Goal: Information Seeking & Learning: Learn about a topic

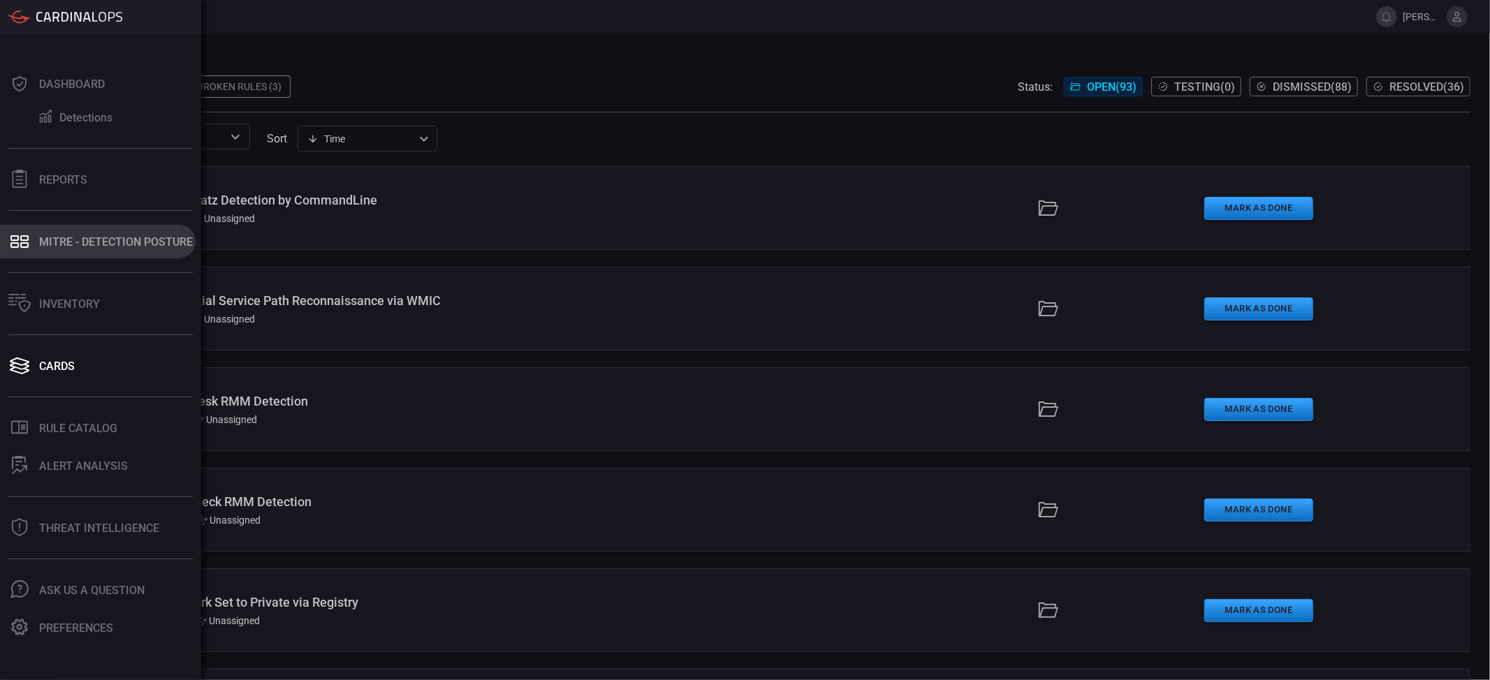
click at [80, 245] on div "MITRE - Detection Posture" at bounding box center [116, 241] width 154 height 13
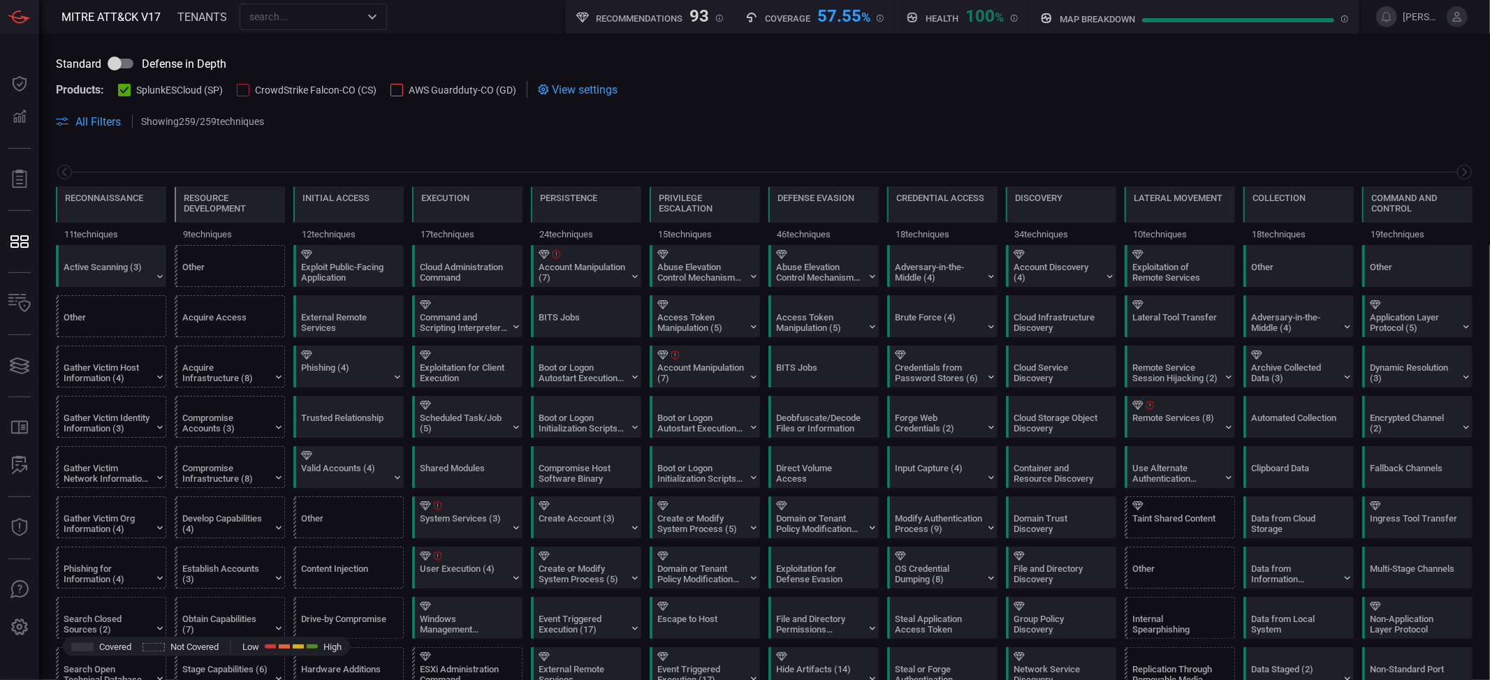
scroll to position [0, 183]
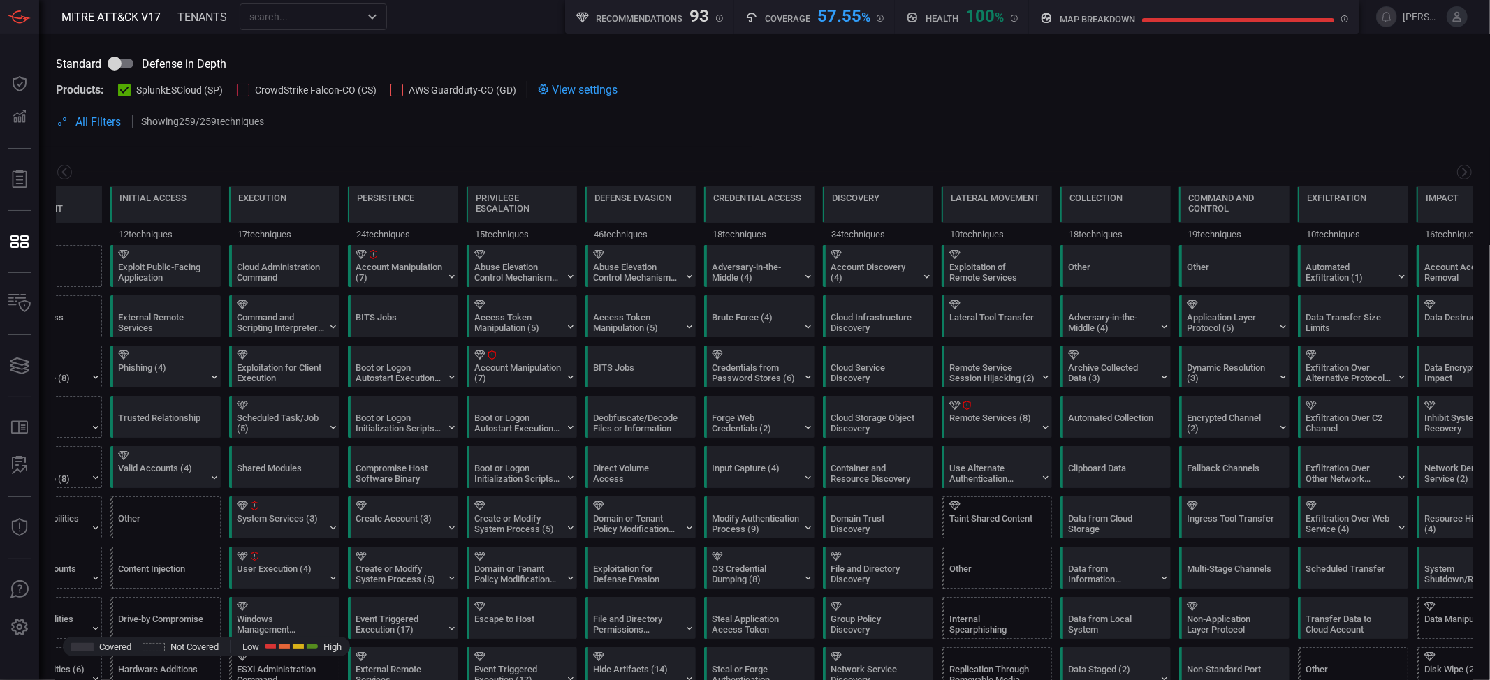
click at [702, 85] on section "Products: SplunkESCloud (SP) CrowdStrike Falcon-CO (CS) AWS Guardduty-CO (GD) V…" at bounding box center [764, 89] width 1417 height 17
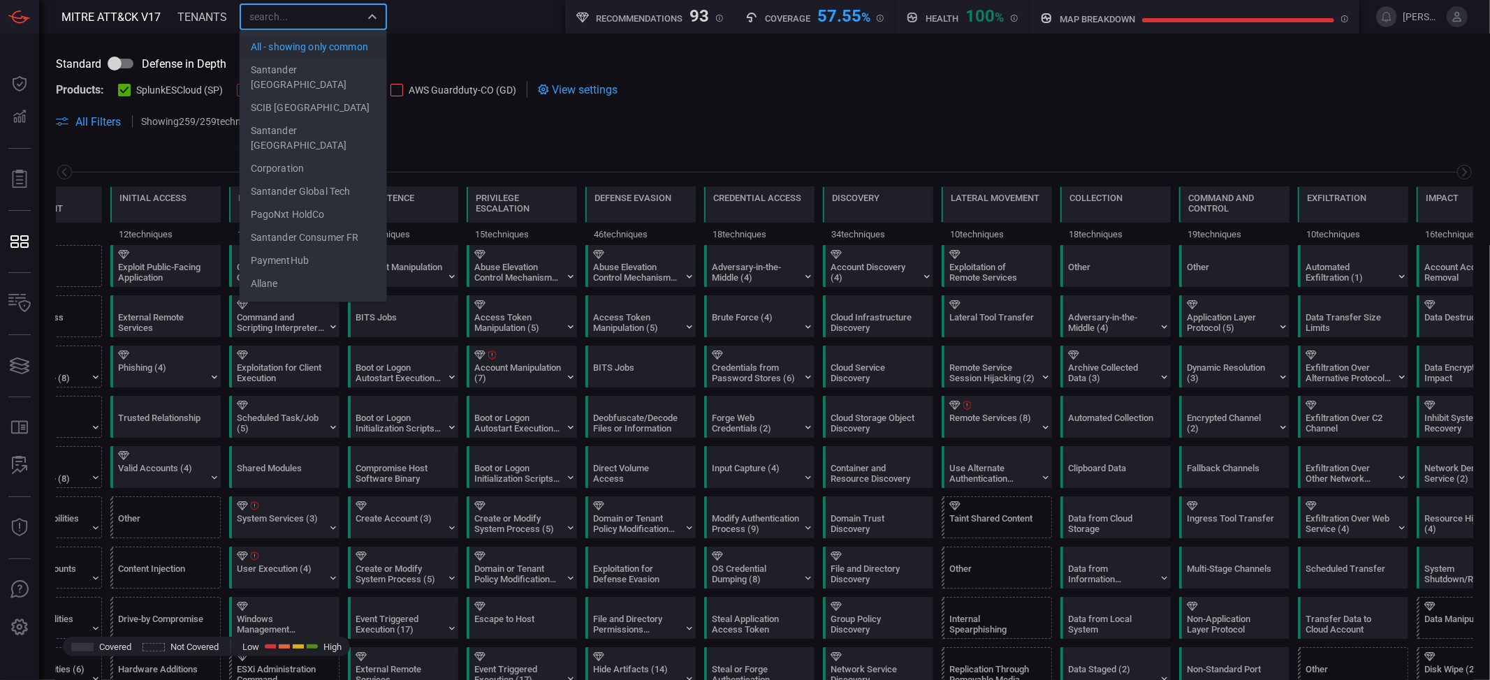
click at [312, 24] on input "text" at bounding box center [302, 16] width 116 height 17
click at [291, 59] on li "All - showing only common" at bounding box center [313, 47] width 147 height 23
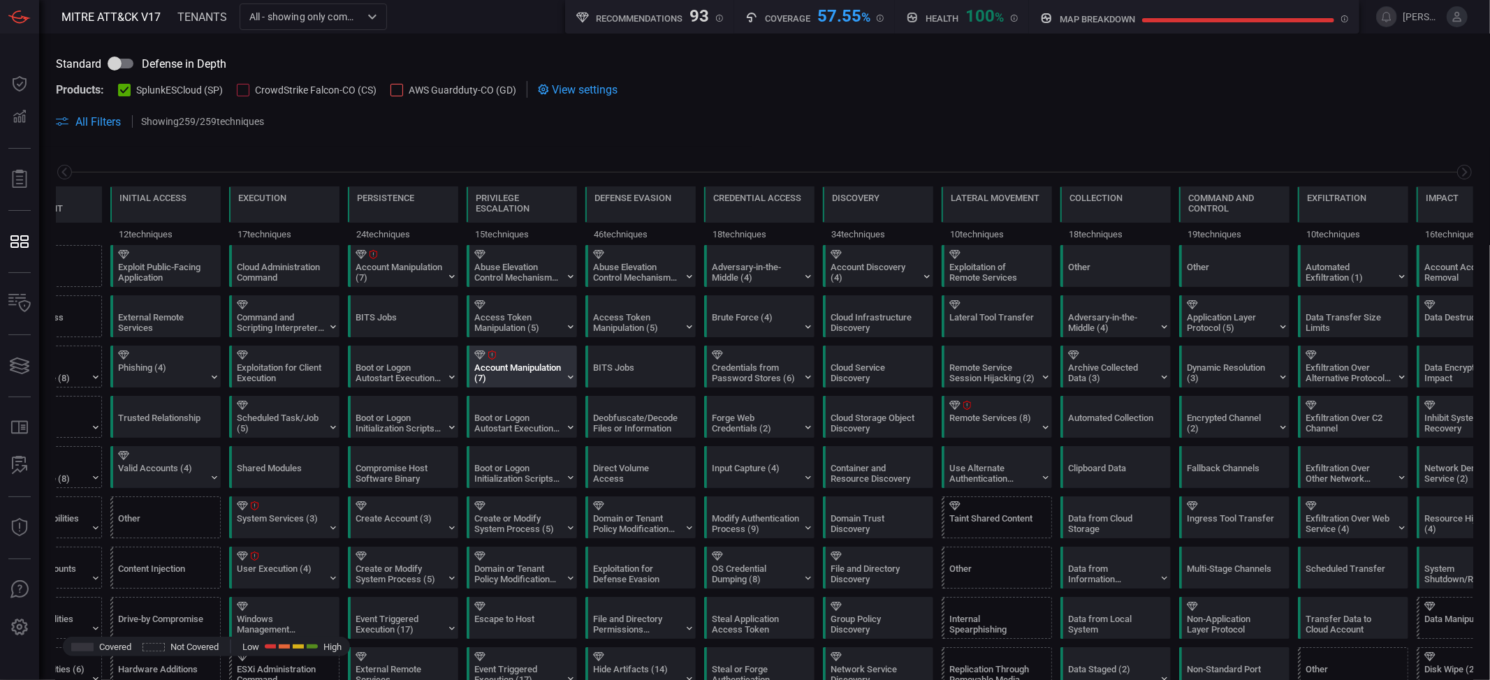
click at [510, 377] on div "Account Manipulation (7)" at bounding box center [517, 373] width 87 height 21
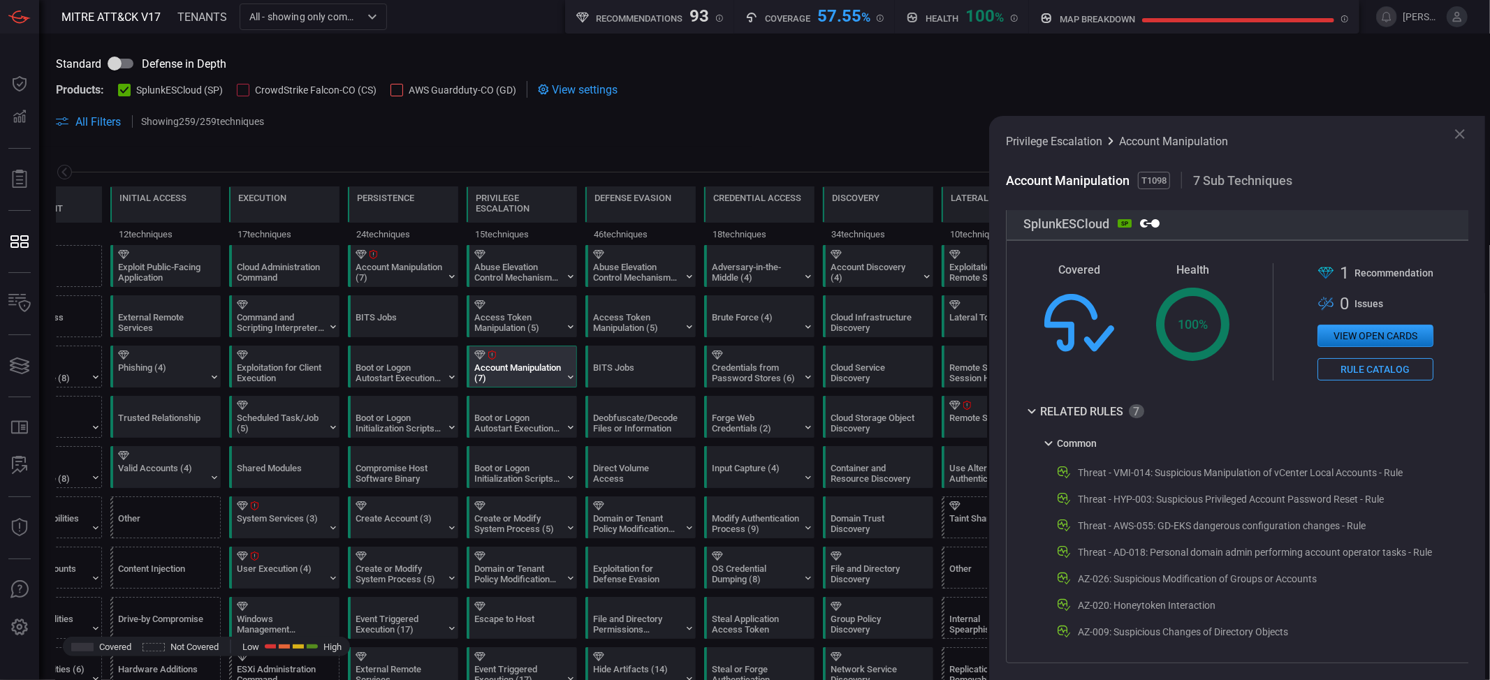
scroll to position [217, 0]
click at [754, 316] on div "Brute Force (4)" at bounding box center [755, 322] width 87 height 21
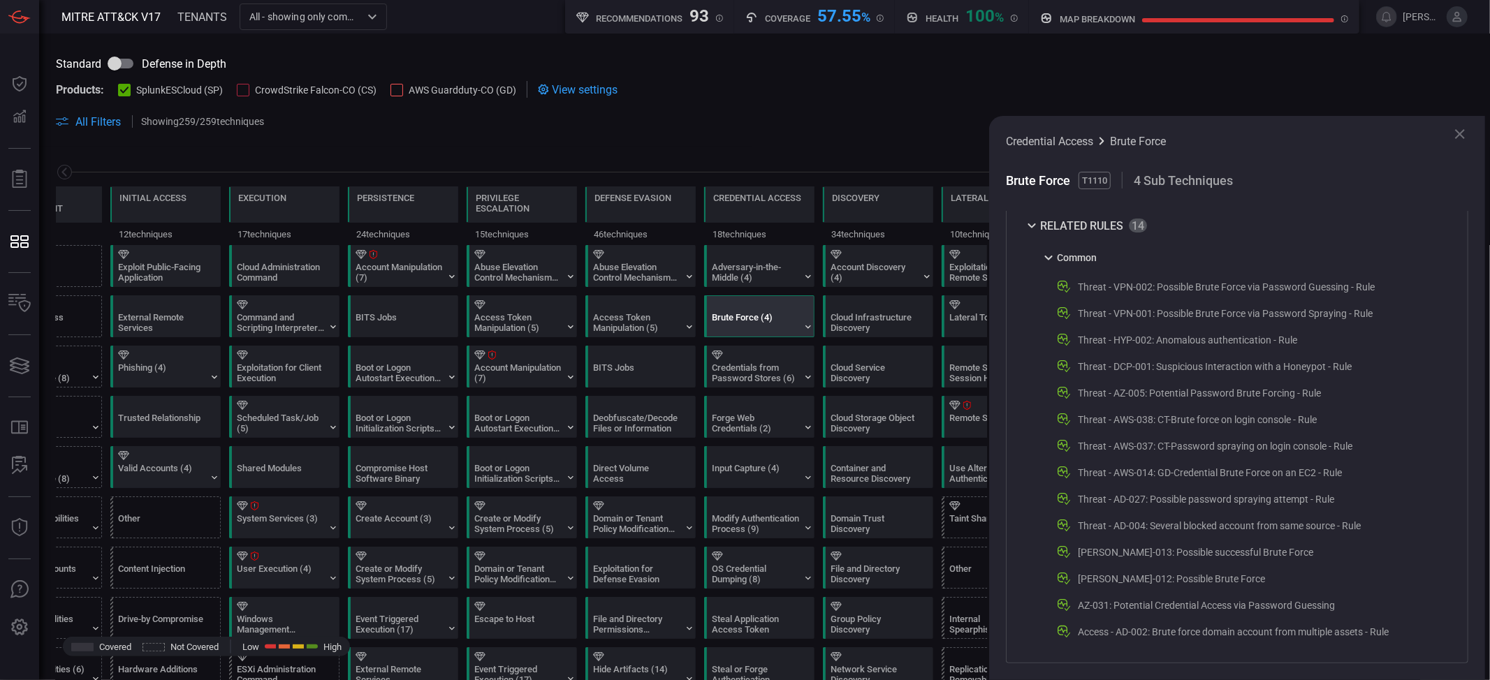
scroll to position [20, 0]
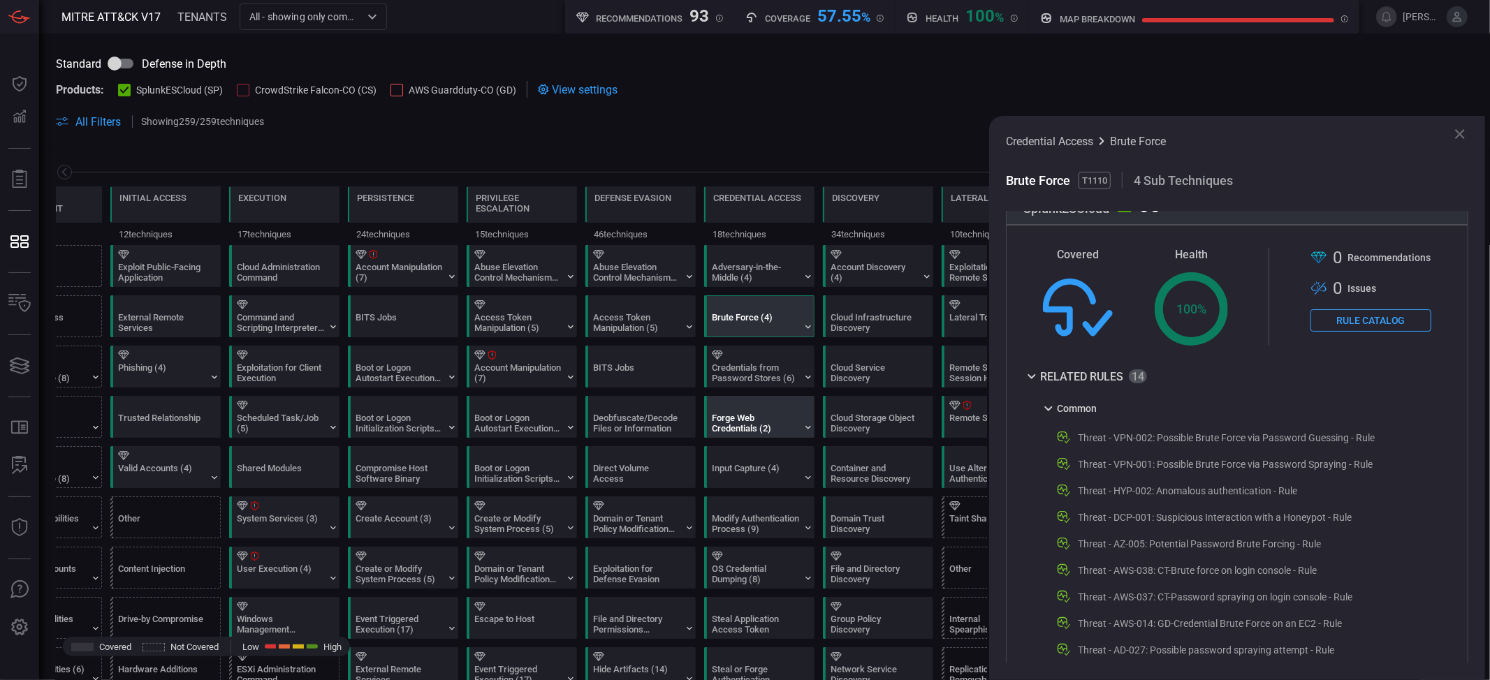
click at [766, 429] on div "Forge Web Credentials (2)" at bounding box center [755, 423] width 87 height 21
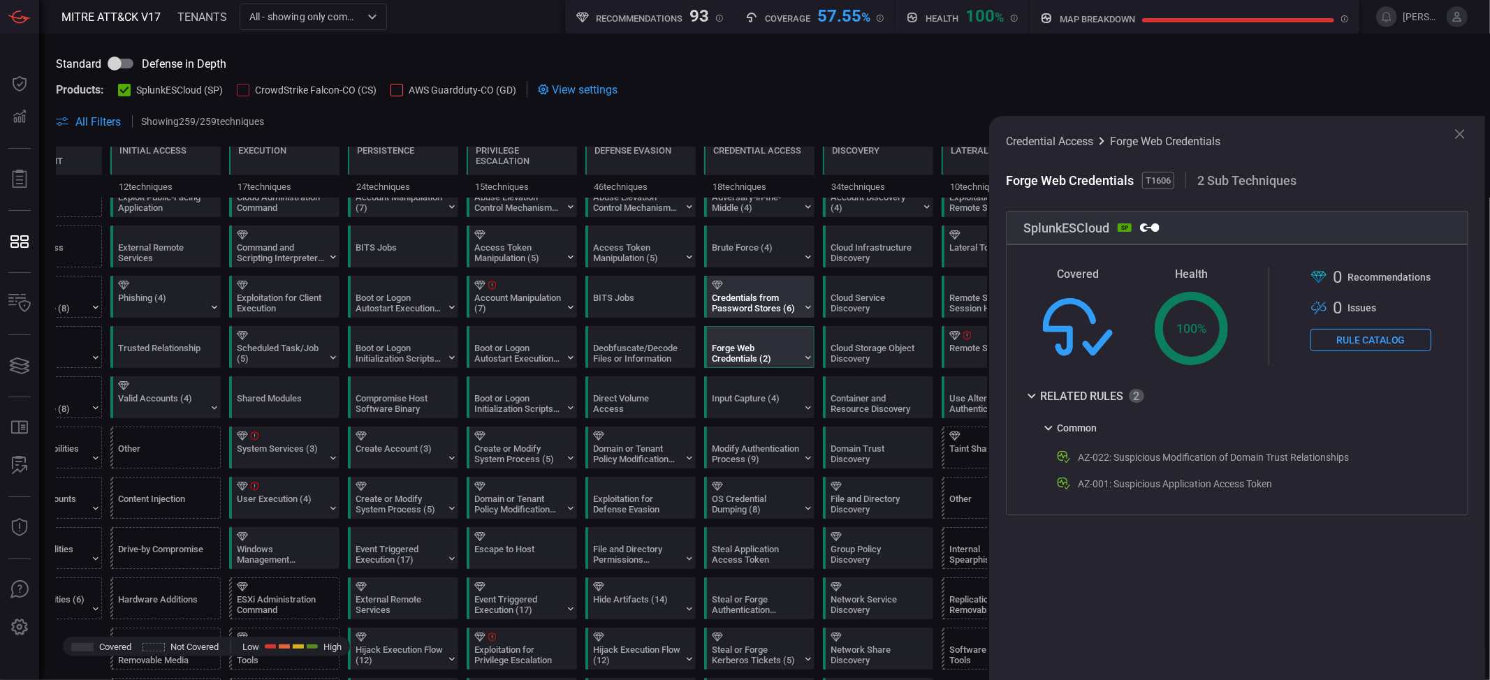
scroll to position [0, 0]
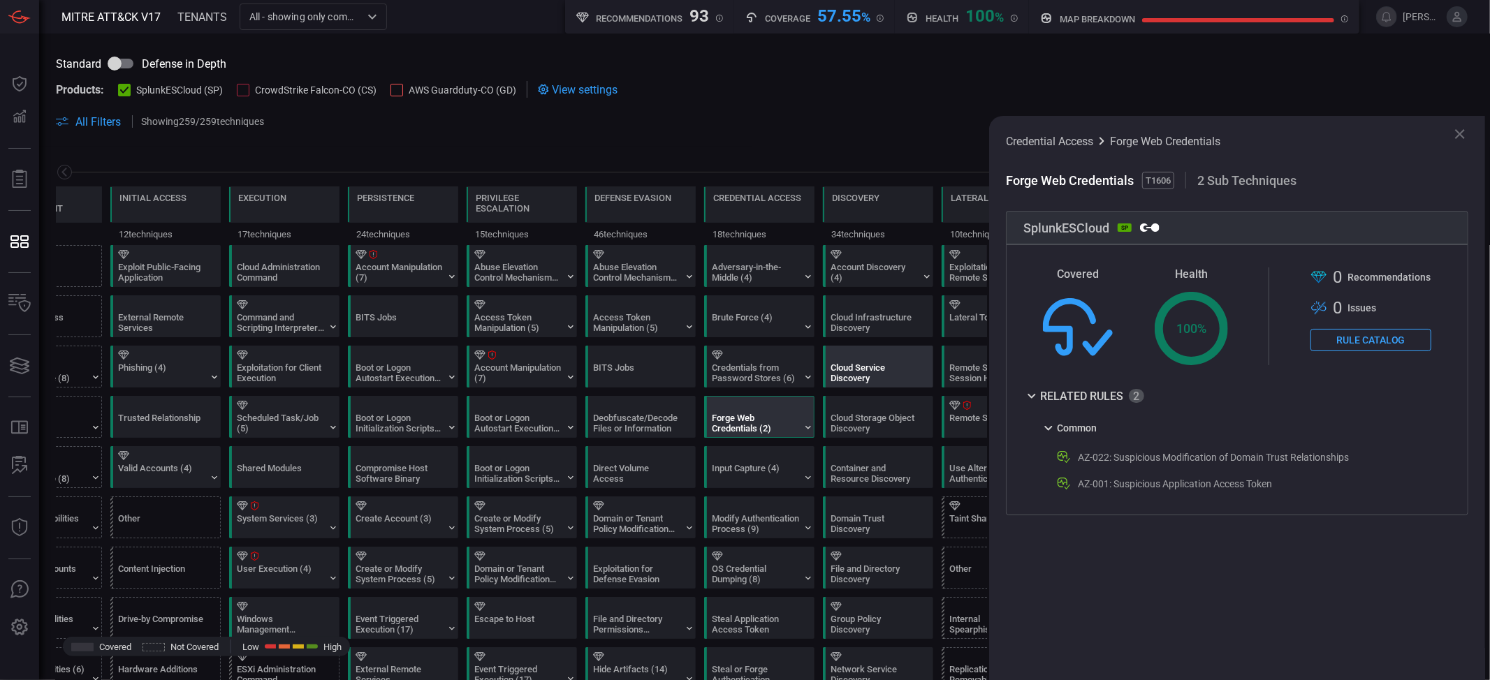
click at [872, 373] on div "Cloud Service Discovery" at bounding box center [874, 373] width 87 height 21
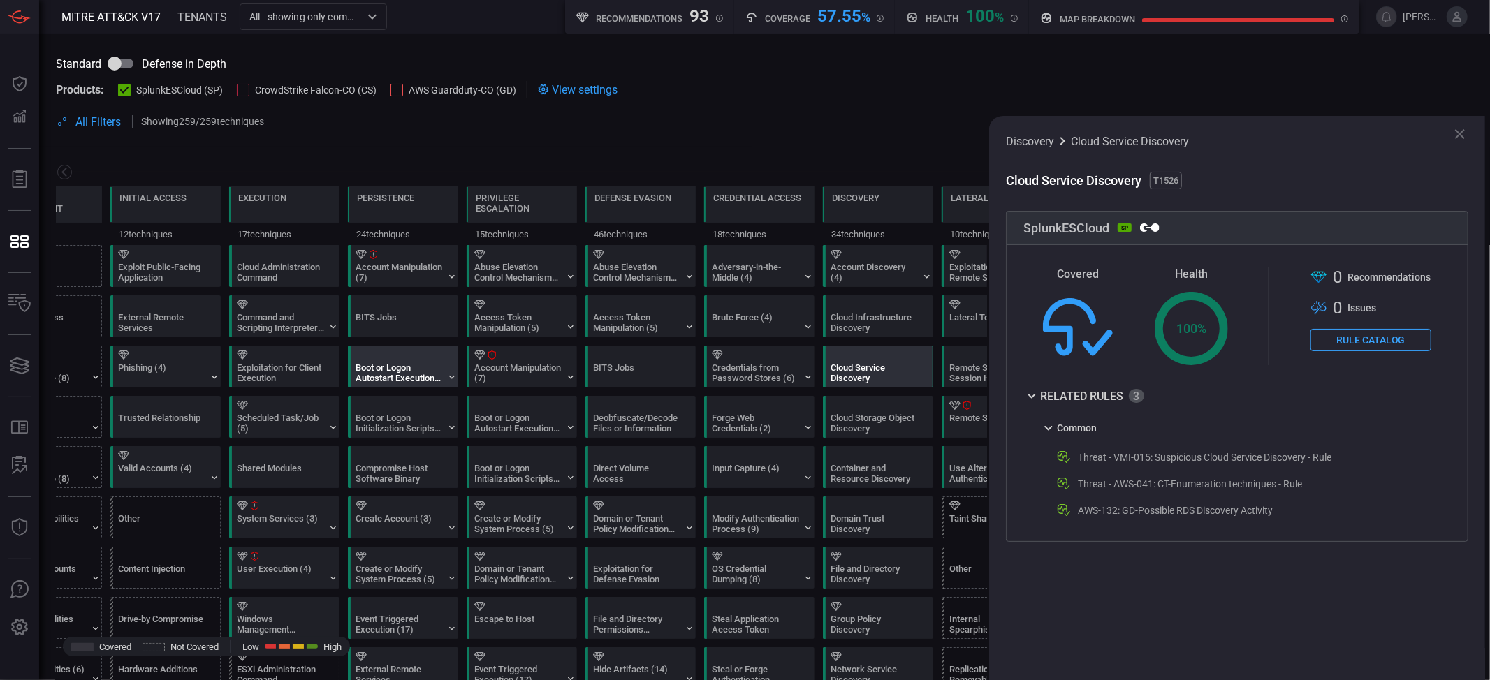
click at [373, 366] on div "Boot or Logon Autostart Execution (14)" at bounding box center [399, 373] width 87 height 21
click at [1117, 272] on span at bounding box center [1134, 317] width 42 height 98
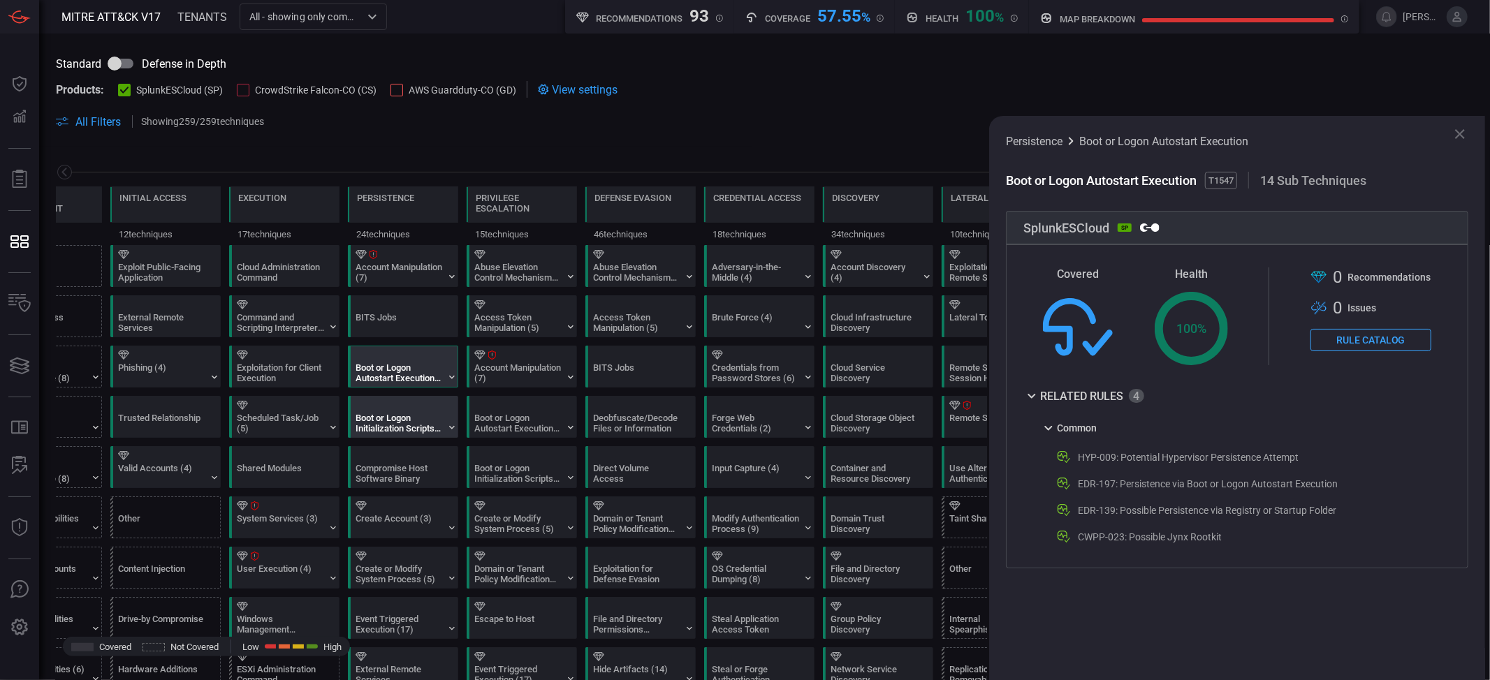
click at [387, 420] on div "Boot or Logon Initialization Scripts (5)" at bounding box center [399, 423] width 87 height 21
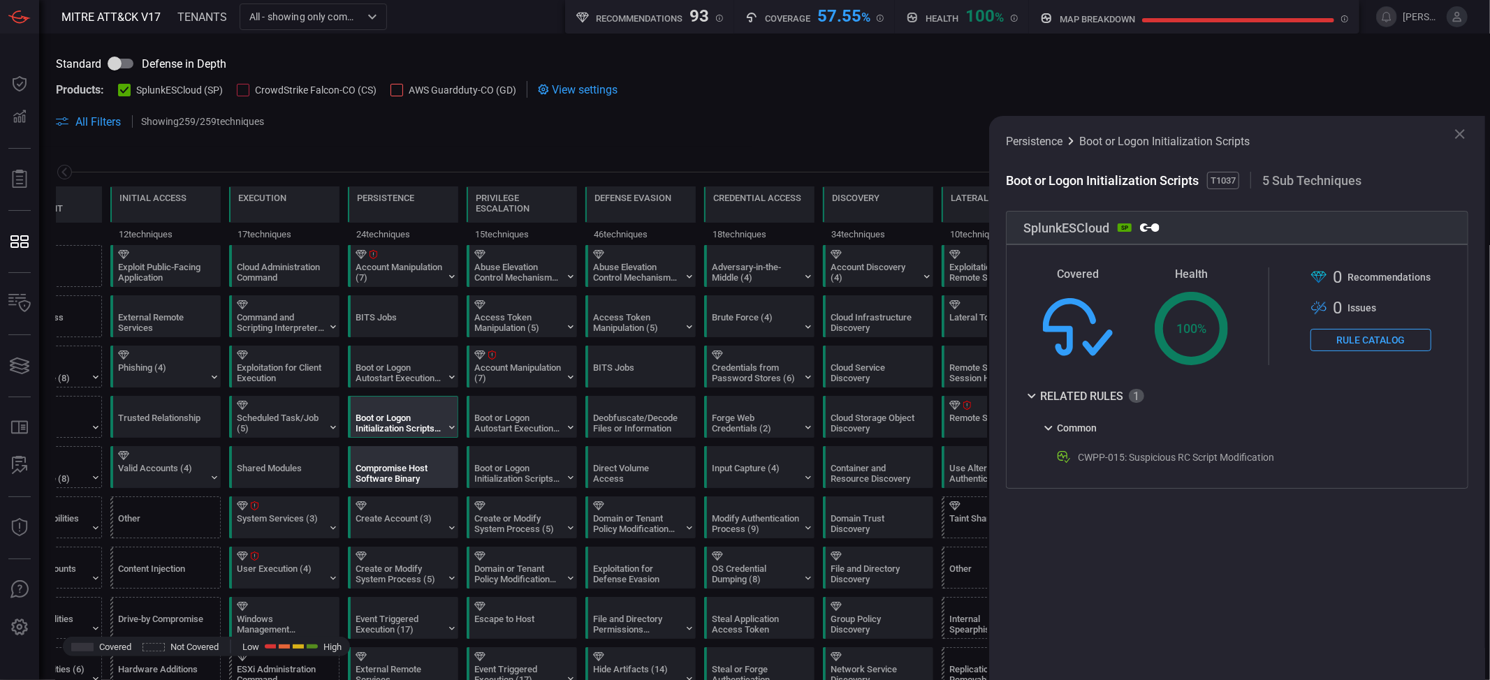
click at [400, 473] on div "Compromise Host Software Binary" at bounding box center [399, 473] width 87 height 21
click at [310, 271] on div "Cloud Administration Command" at bounding box center [280, 272] width 87 height 21
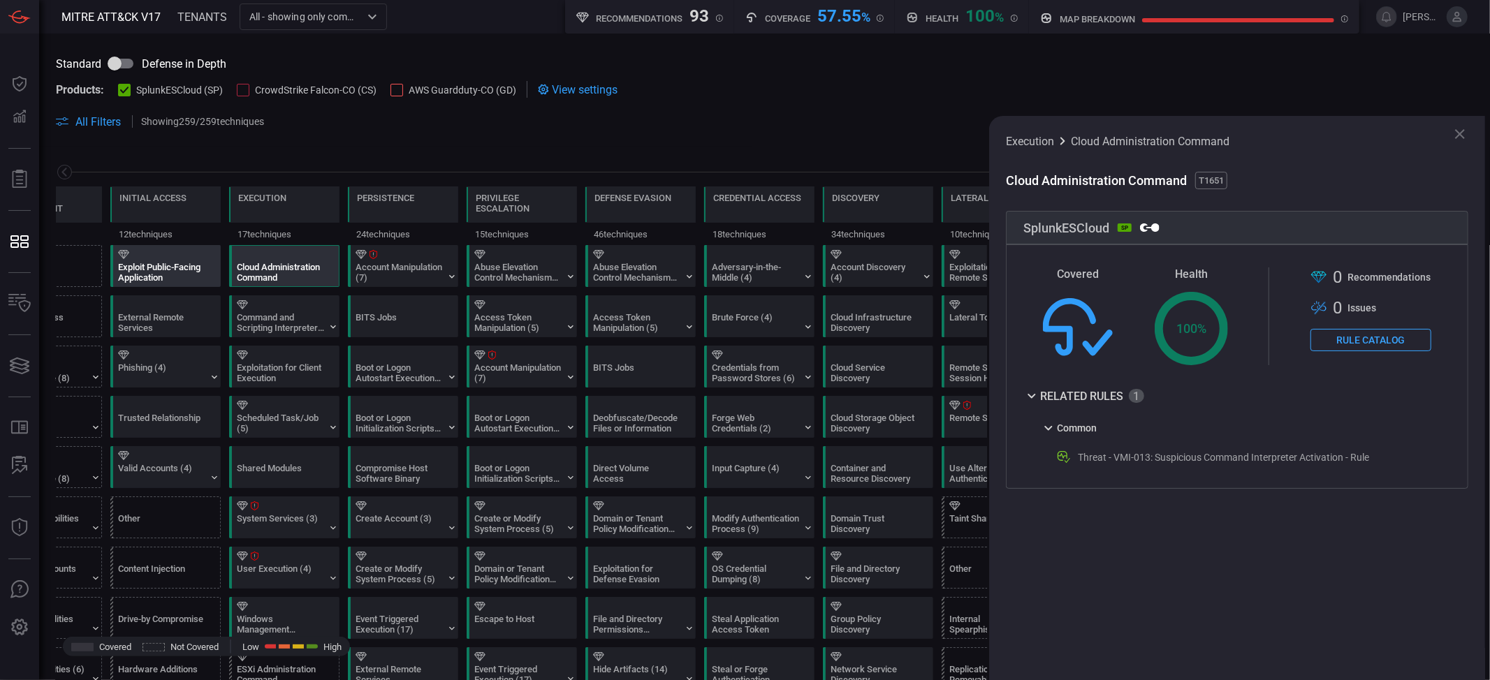
click at [177, 250] on div at bounding box center [168, 254] width 101 height 9
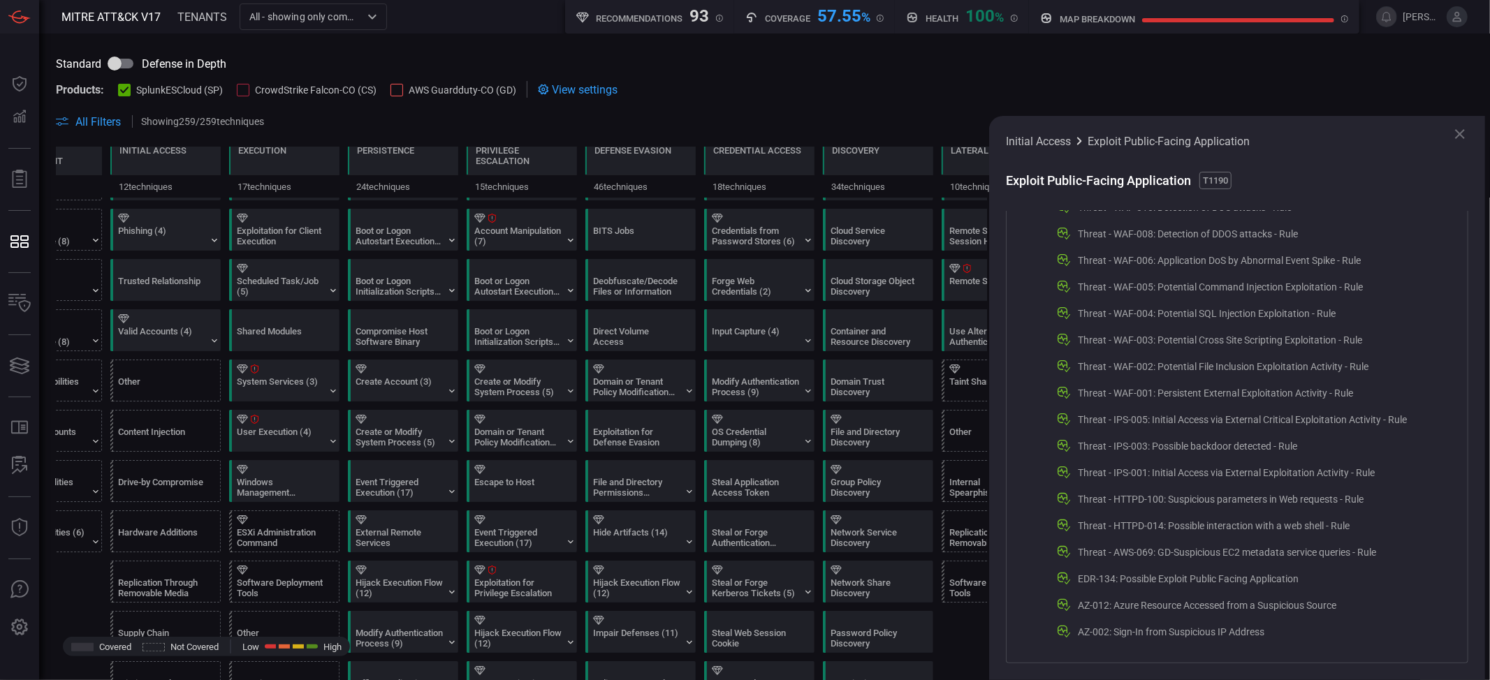
scroll to position [442, 0]
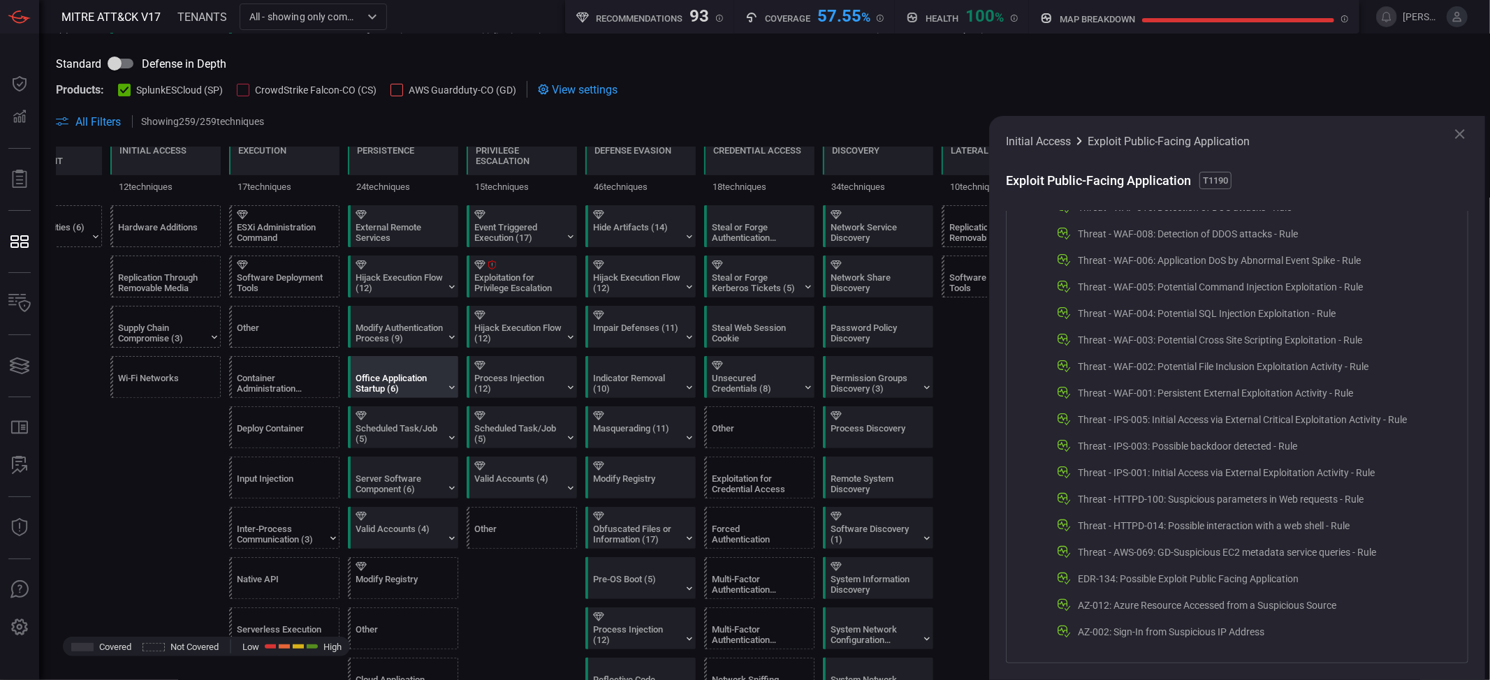
click at [400, 386] on div "Office Application Startup (6)" at bounding box center [399, 383] width 87 height 21
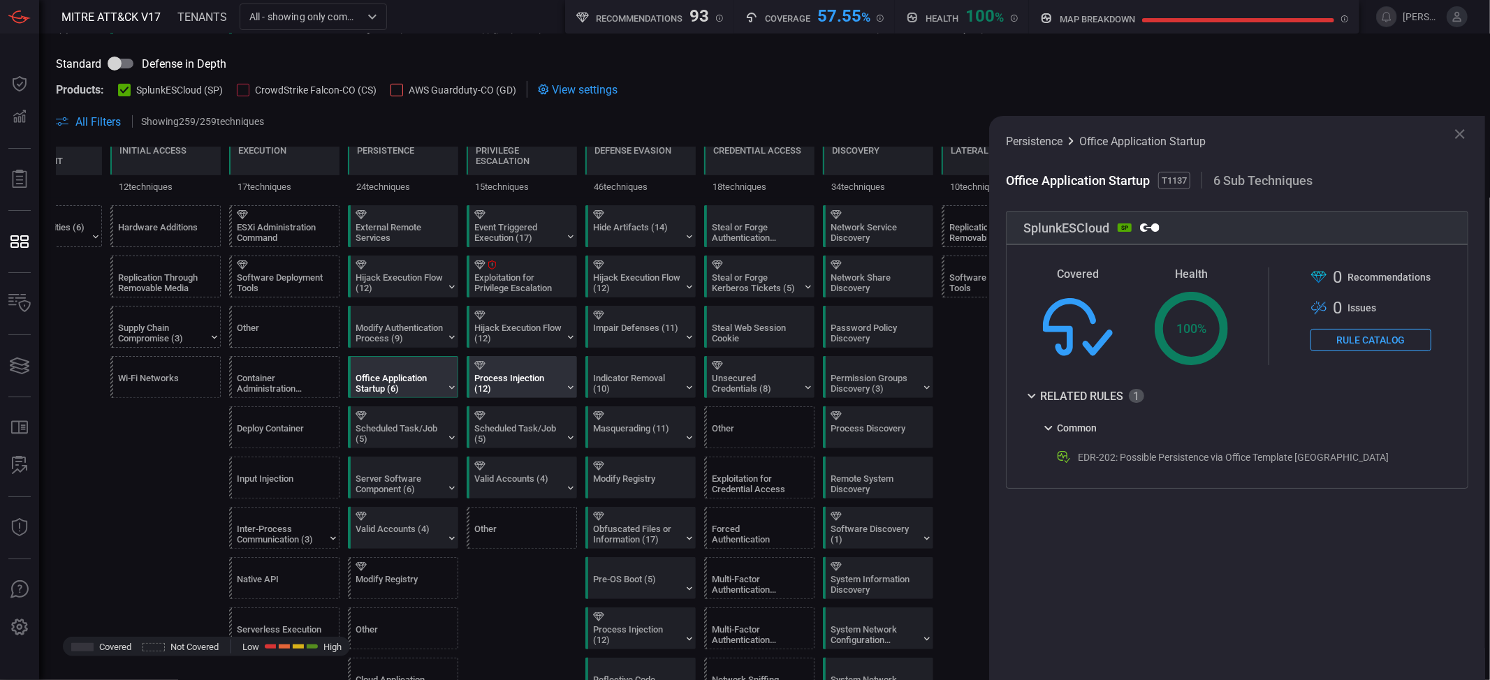
click at [556, 381] on div "Process Injection (12)" at bounding box center [517, 383] width 87 height 21
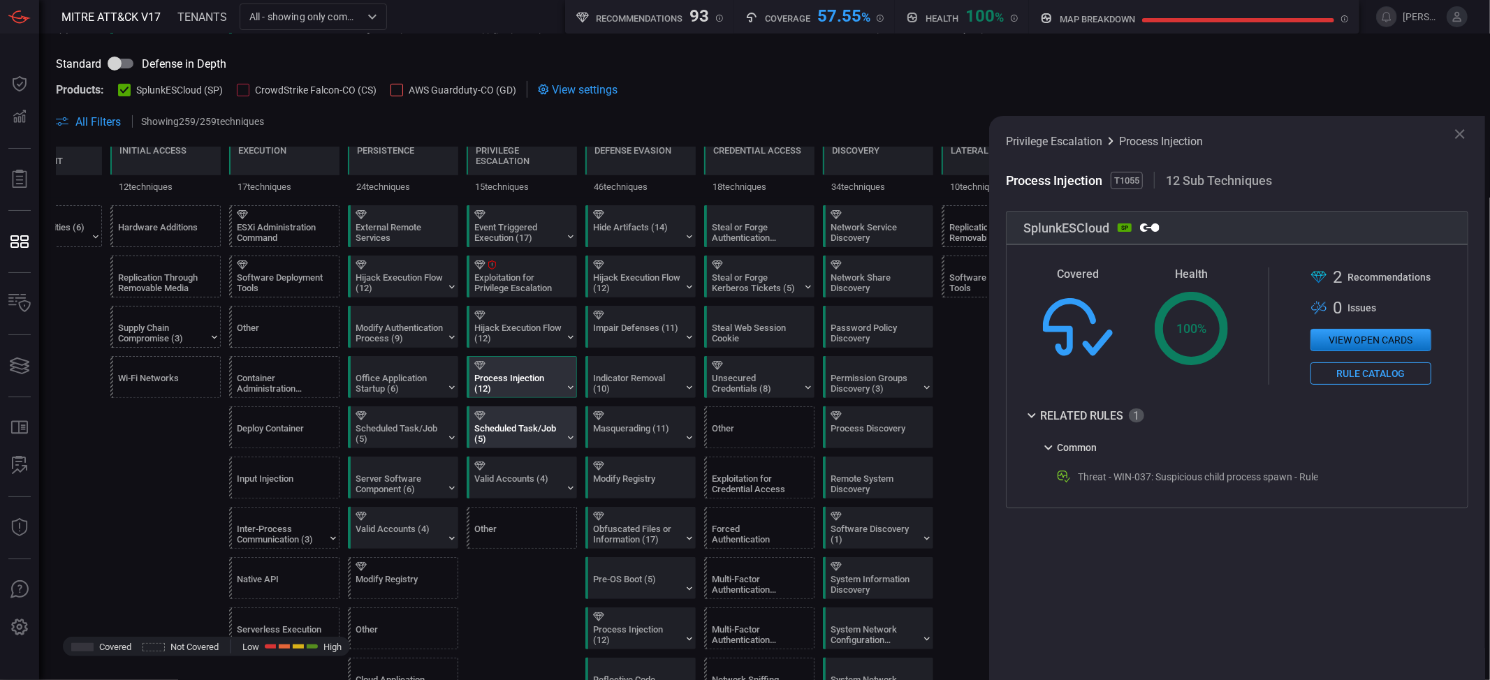
click at [542, 448] on div "Scheduled Task/Job (5)" at bounding box center [525, 427] width 110 height 41
click at [649, 376] on div "Indicator Removal (10)" at bounding box center [644, 377] width 110 height 41
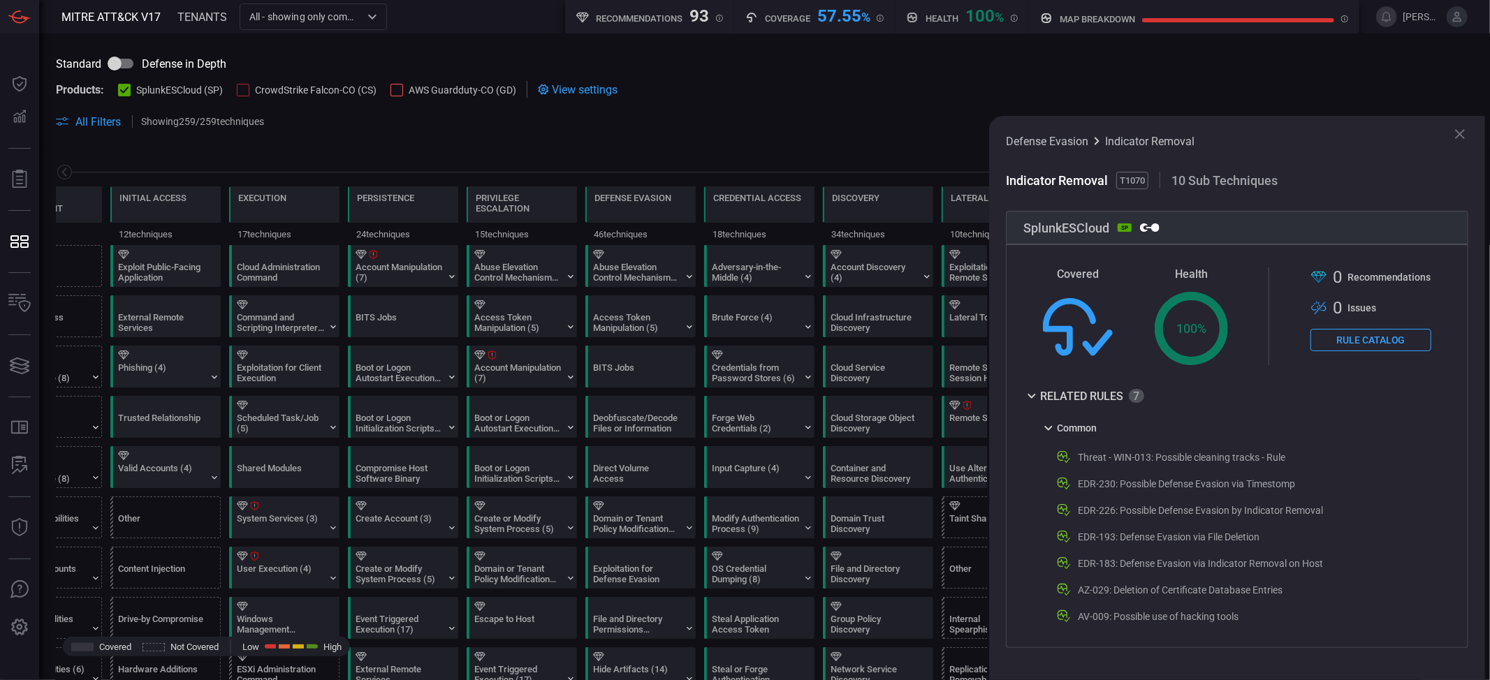
click at [328, 12] on input "All - showing only common" at bounding box center [302, 16] width 116 height 17
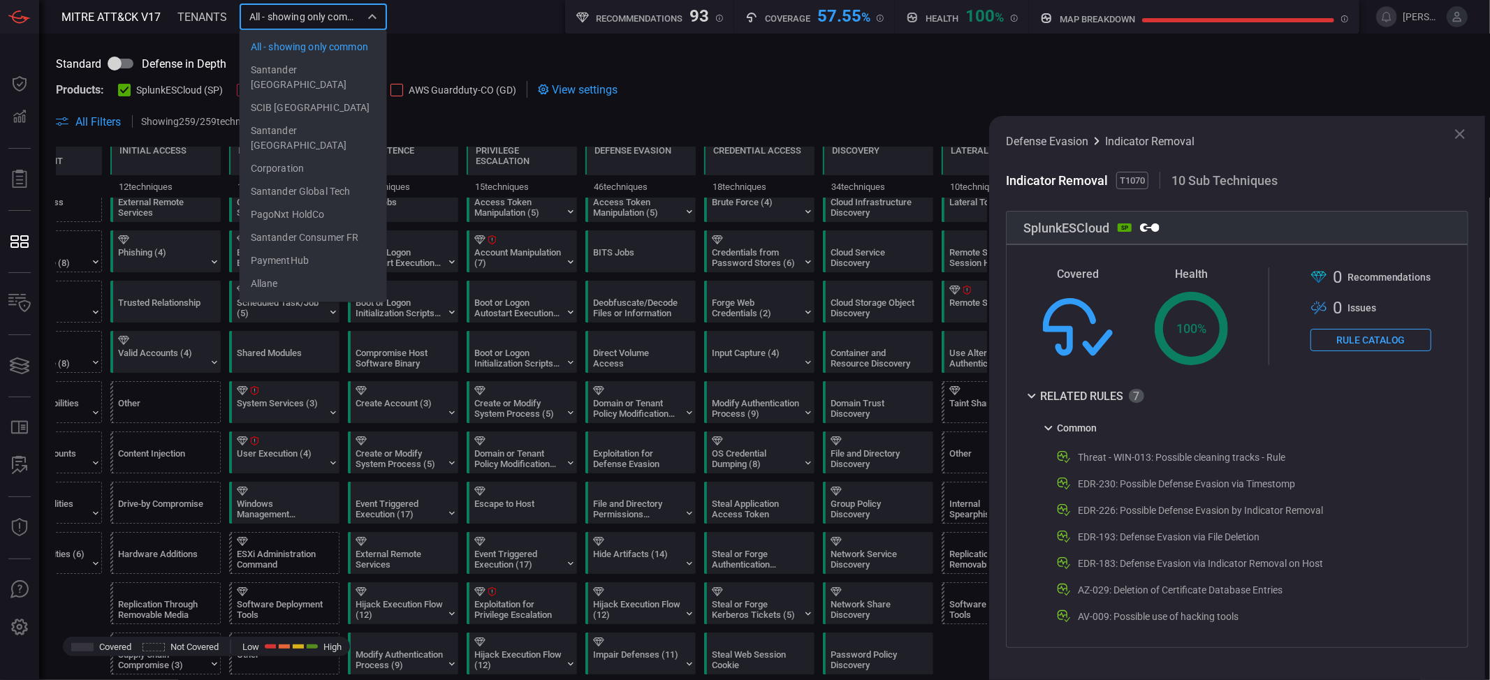
scroll to position [140, 0]
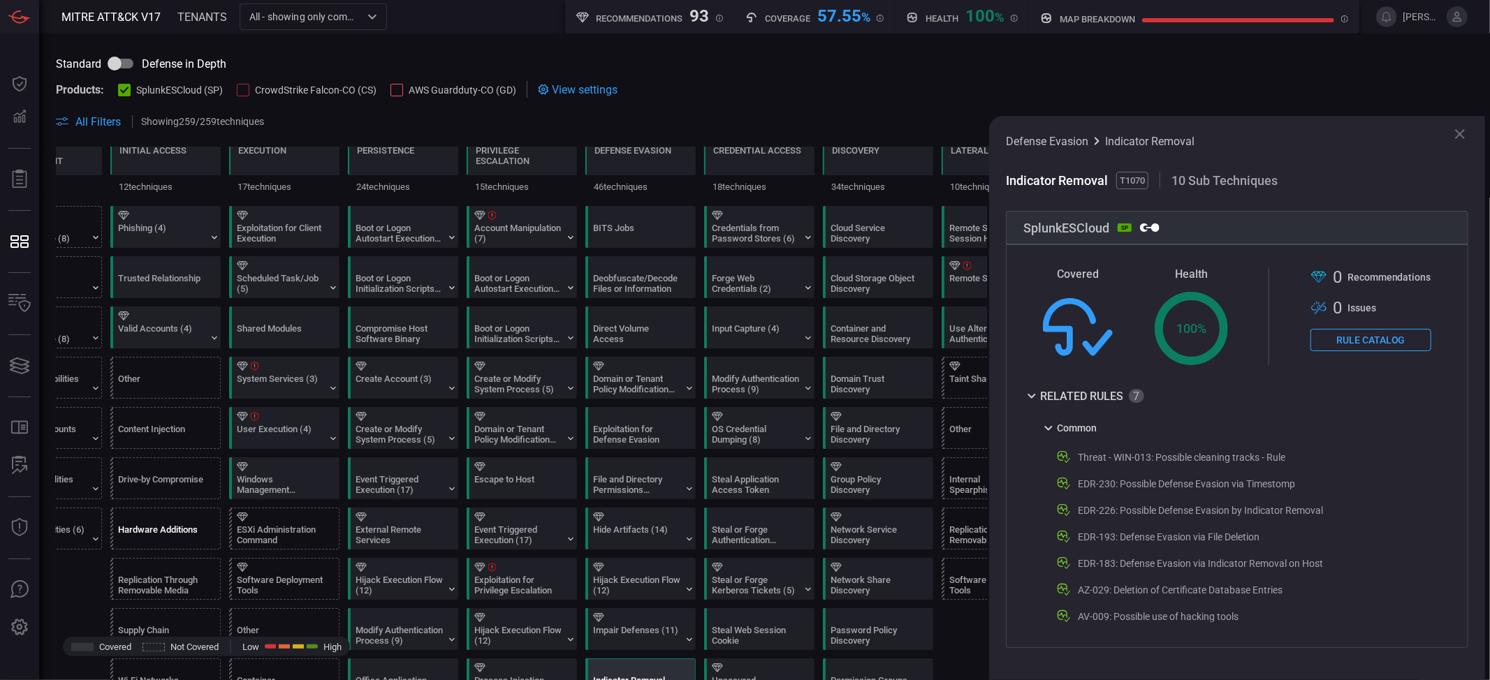
click at [175, 510] on div at bounding box center [168, 517] width 101 height 9
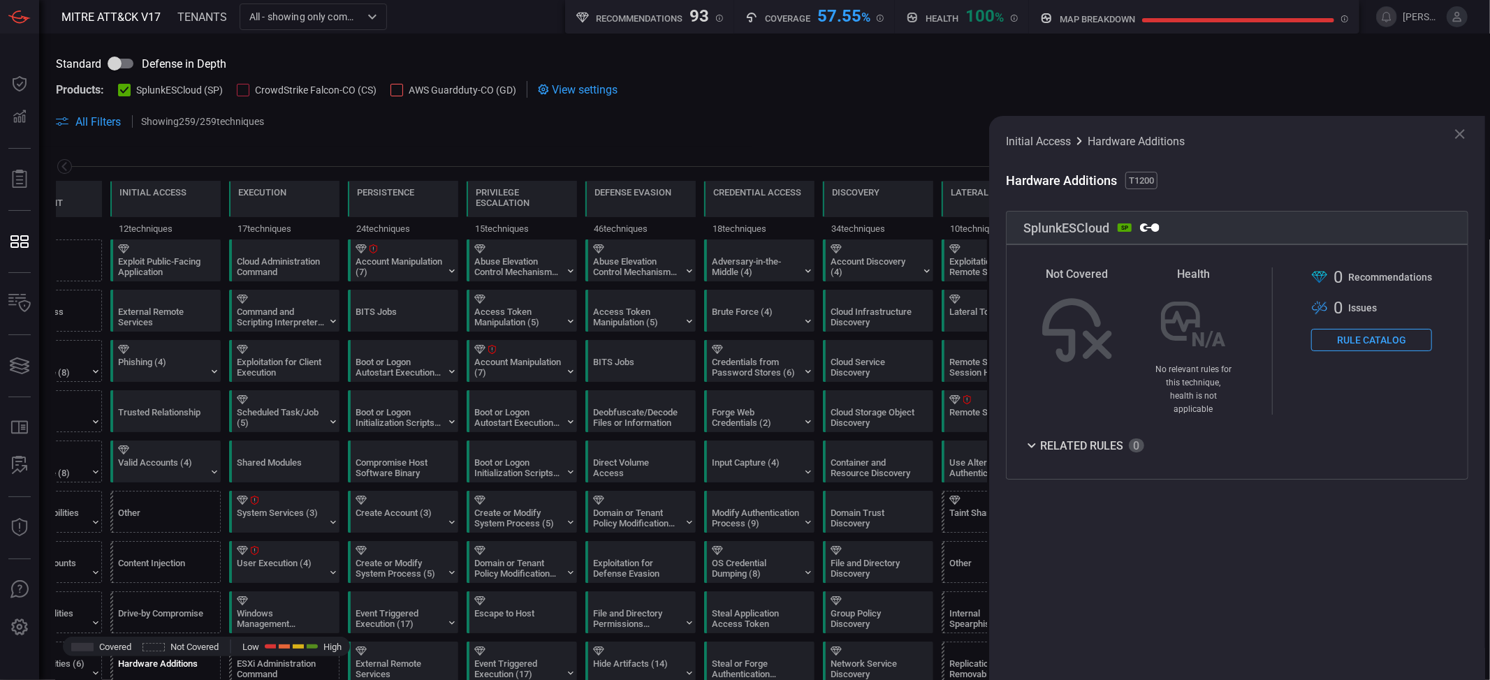
scroll to position [0, 0]
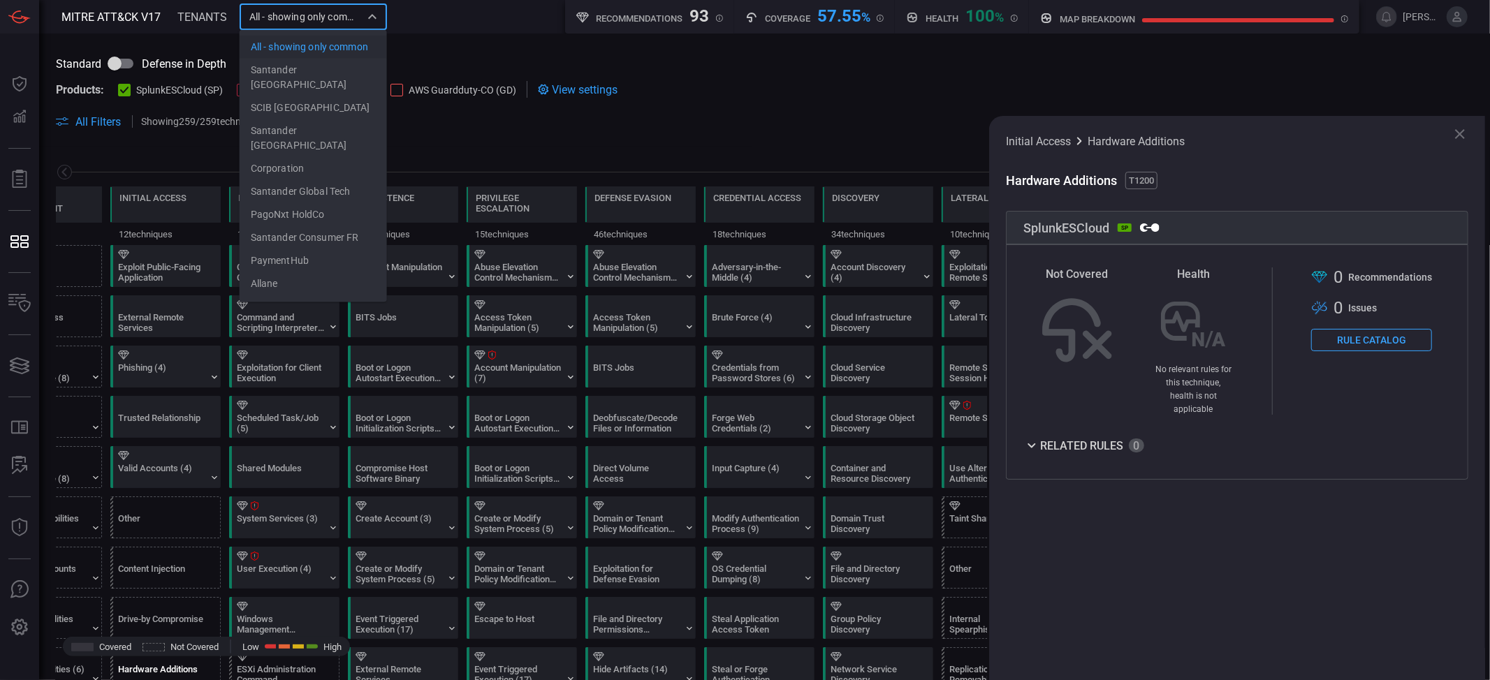
click at [358, 17] on input "All - showing only common" at bounding box center [302, 16] width 116 height 17
click at [328, 111] on li "Santander [GEOGRAPHIC_DATA]" at bounding box center [313, 130] width 147 height 38
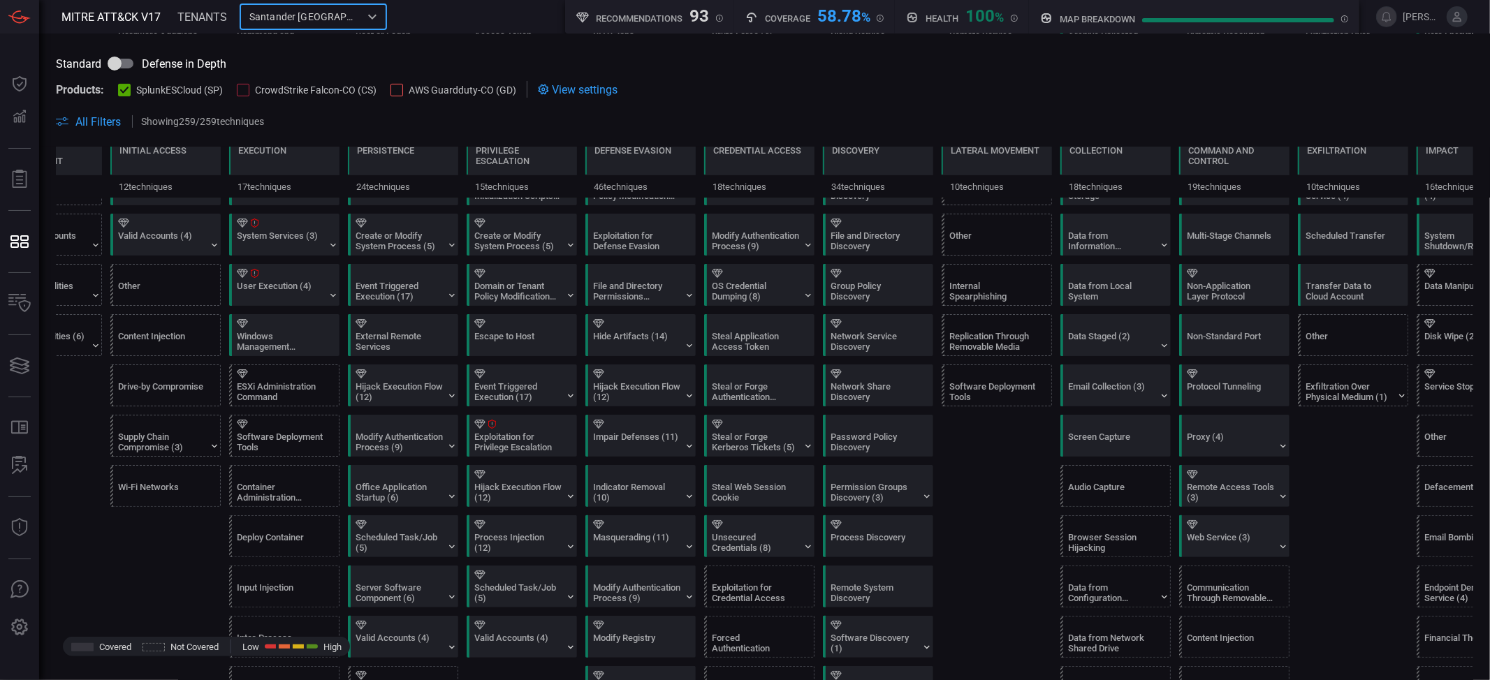
scroll to position [46, 0]
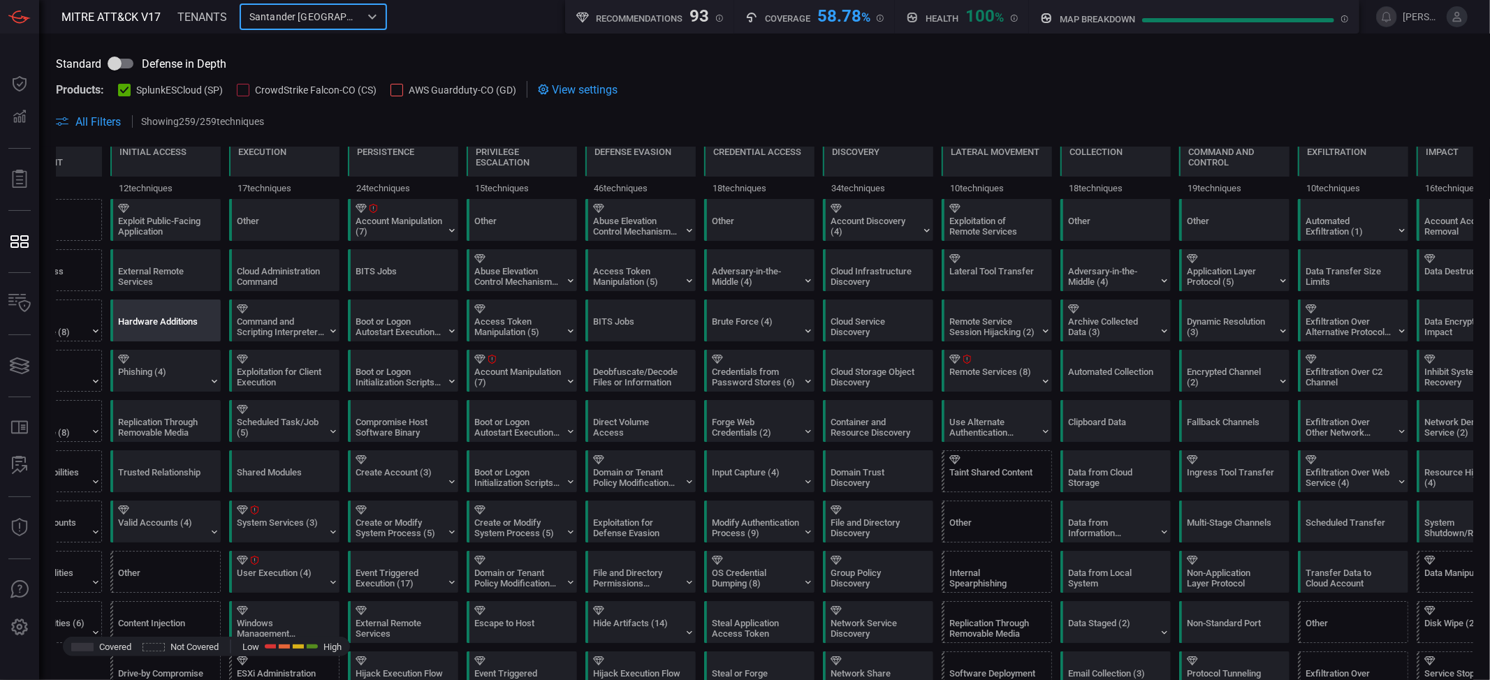
click at [180, 323] on div "Hardware Additions" at bounding box center [161, 326] width 87 height 21
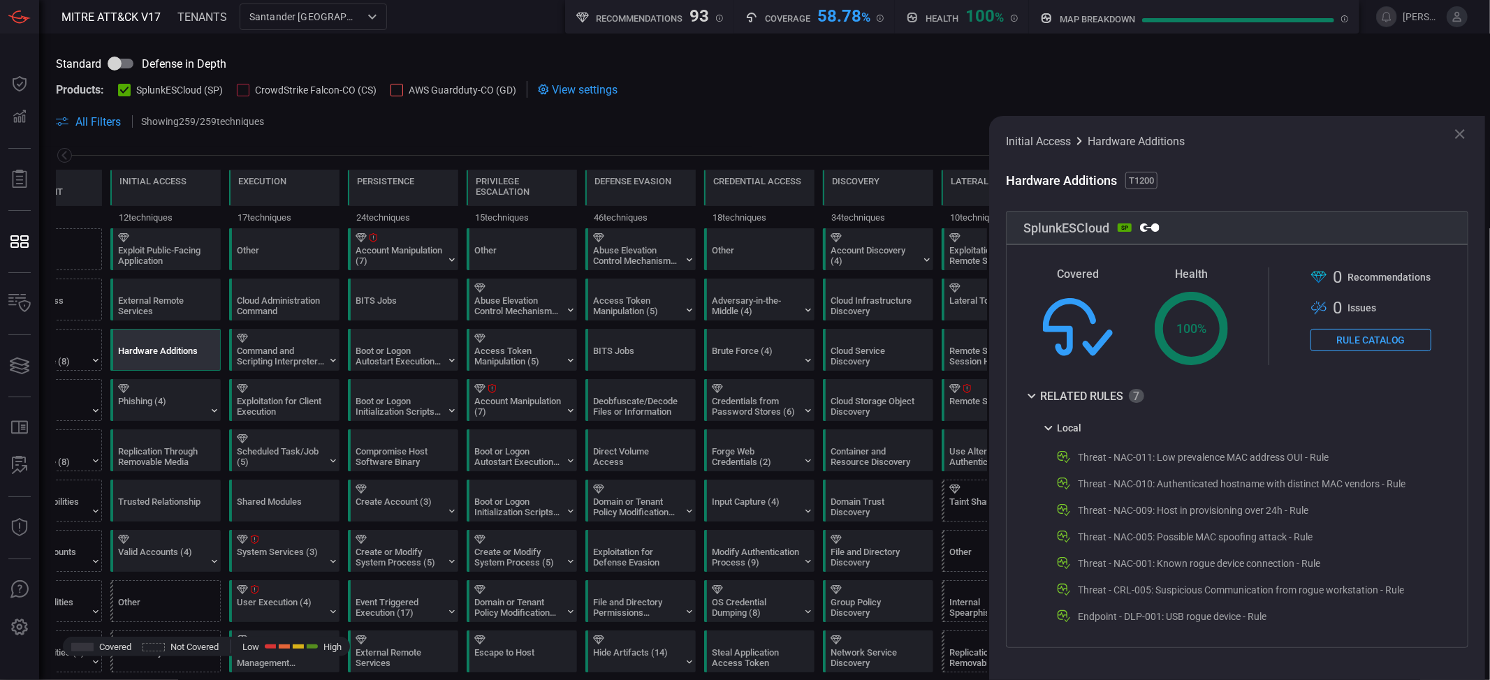
scroll to position [0, 0]
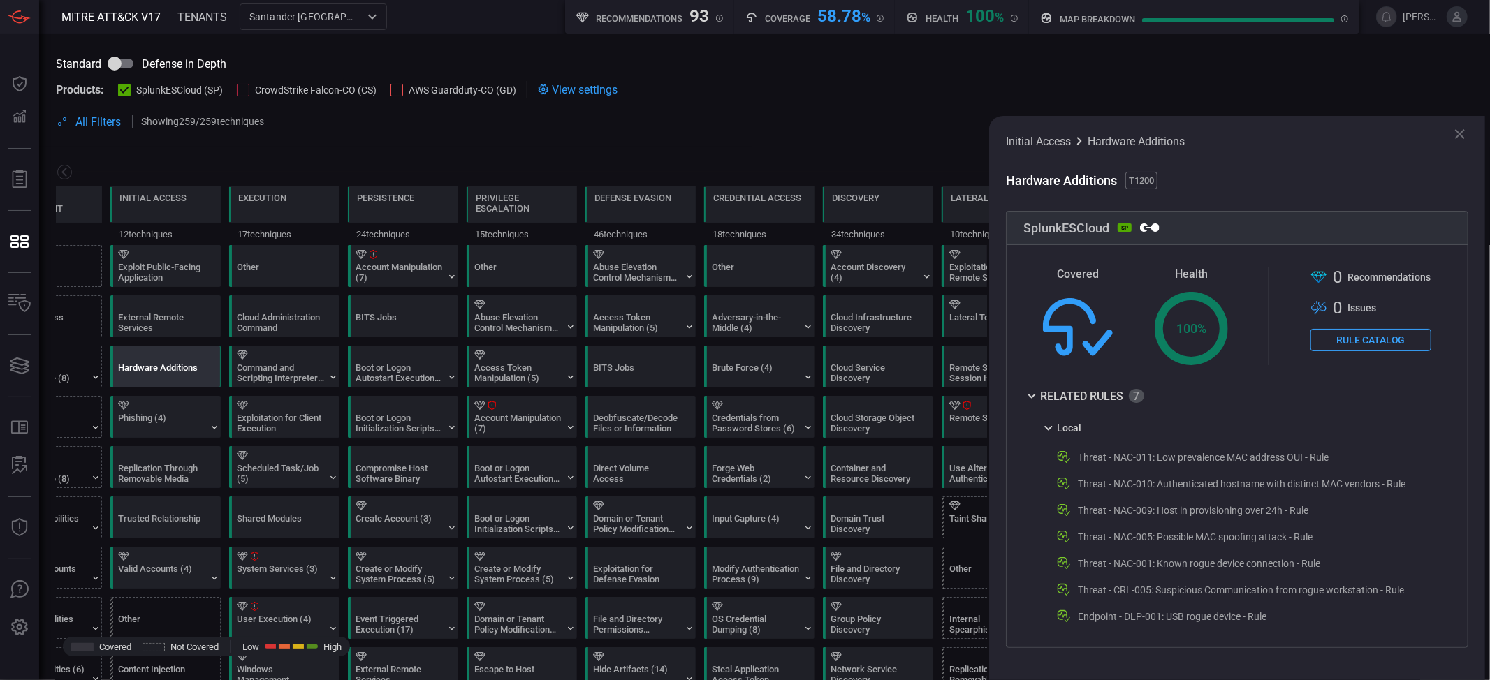
click at [299, 17] on input "Santander [GEOGRAPHIC_DATA]" at bounding box center [302, 16] width 116 height 17
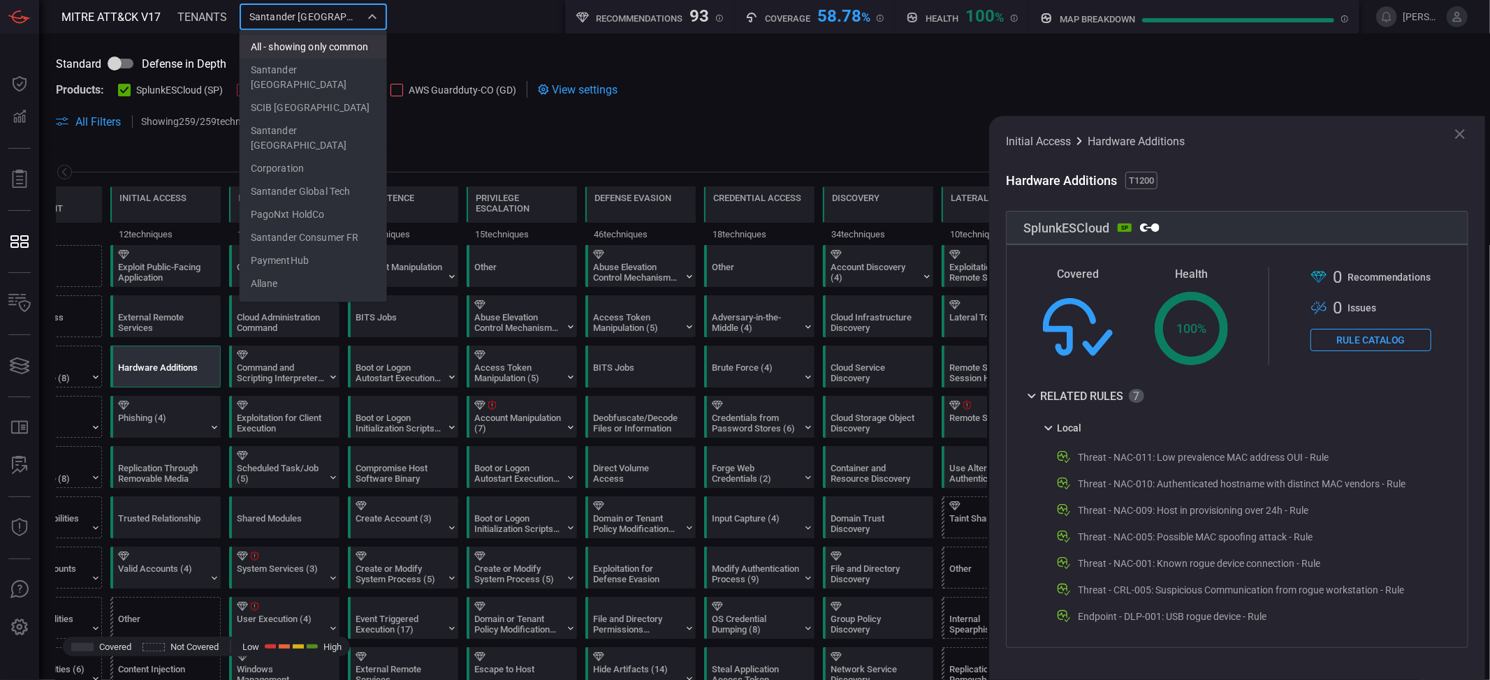
click at [314, 52] on li "All - showing only common" at bounding box center [313, 47] width 147 height 23
type input "All - showing only common"
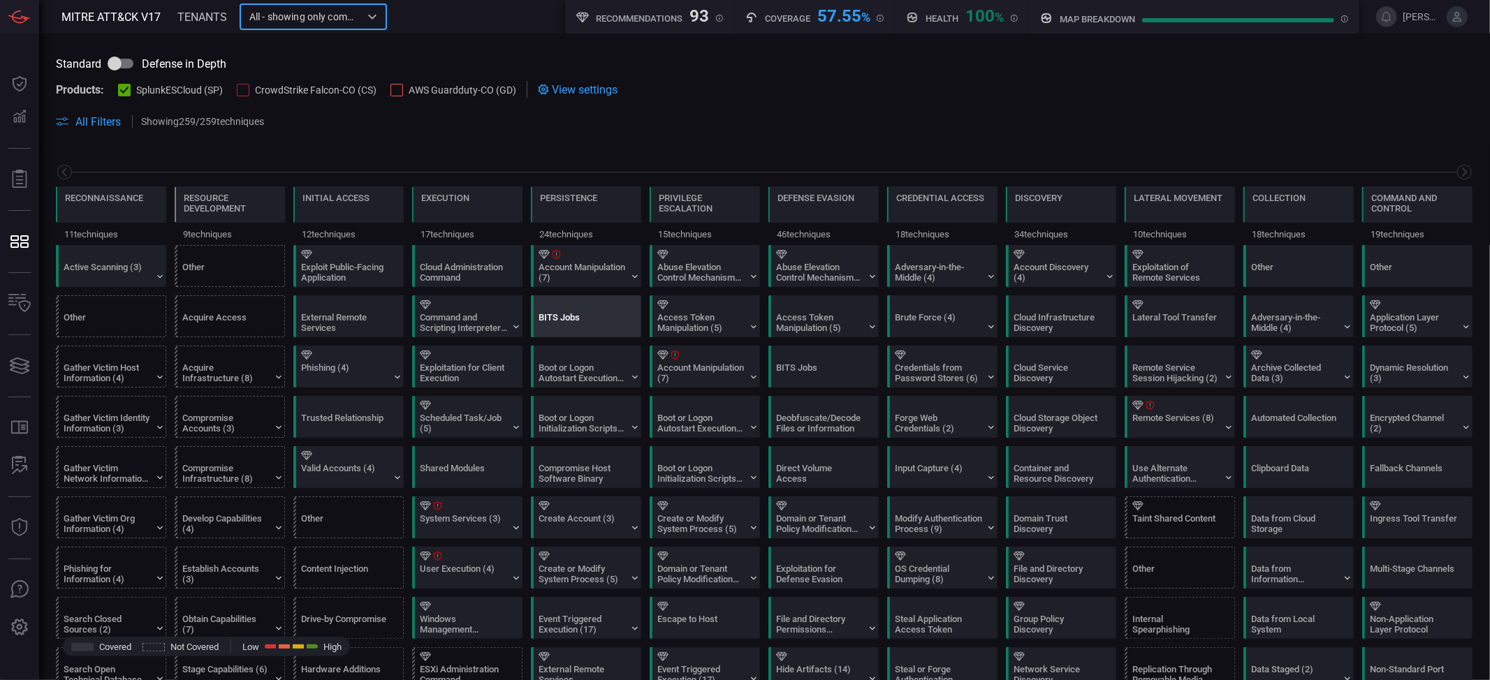
scroll to position [0, 183]
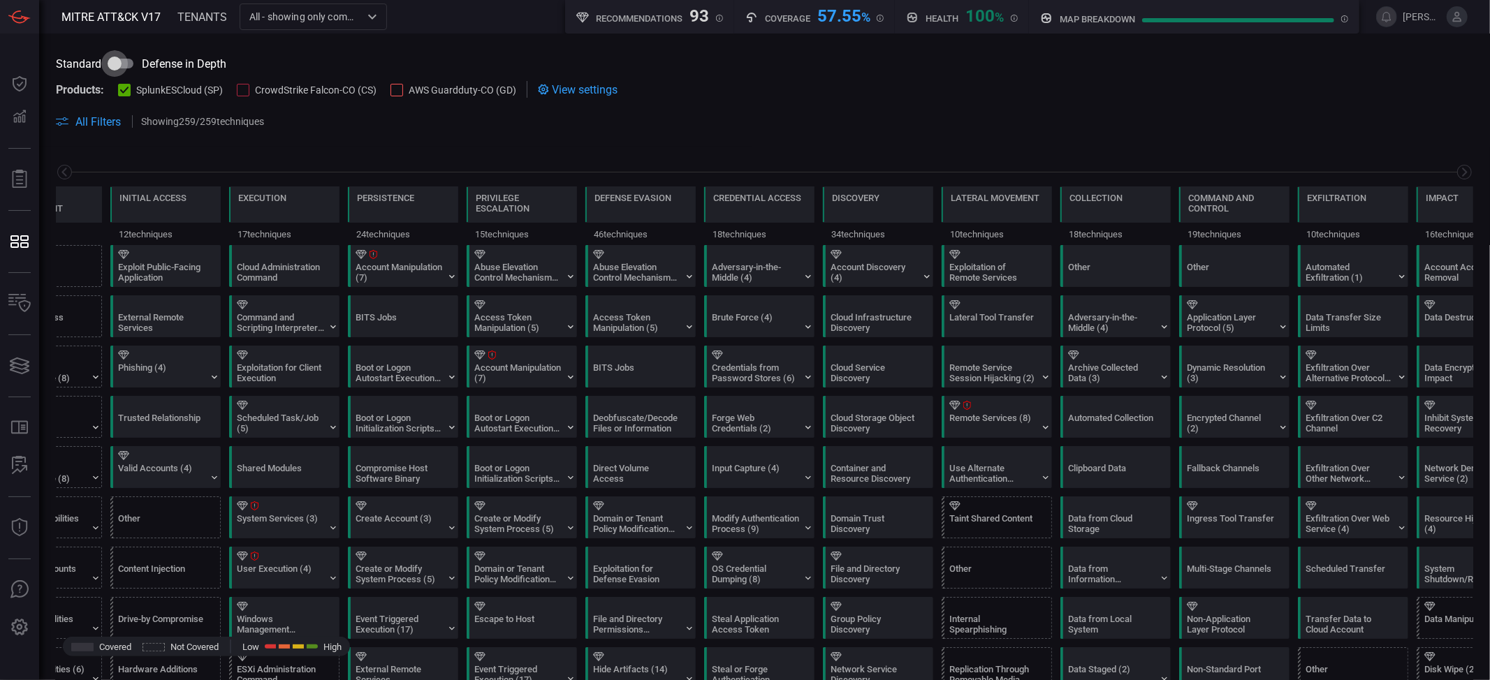
click at [117, 61] on input "checkbox" at bounding box center [115, 63] width 80 height 27
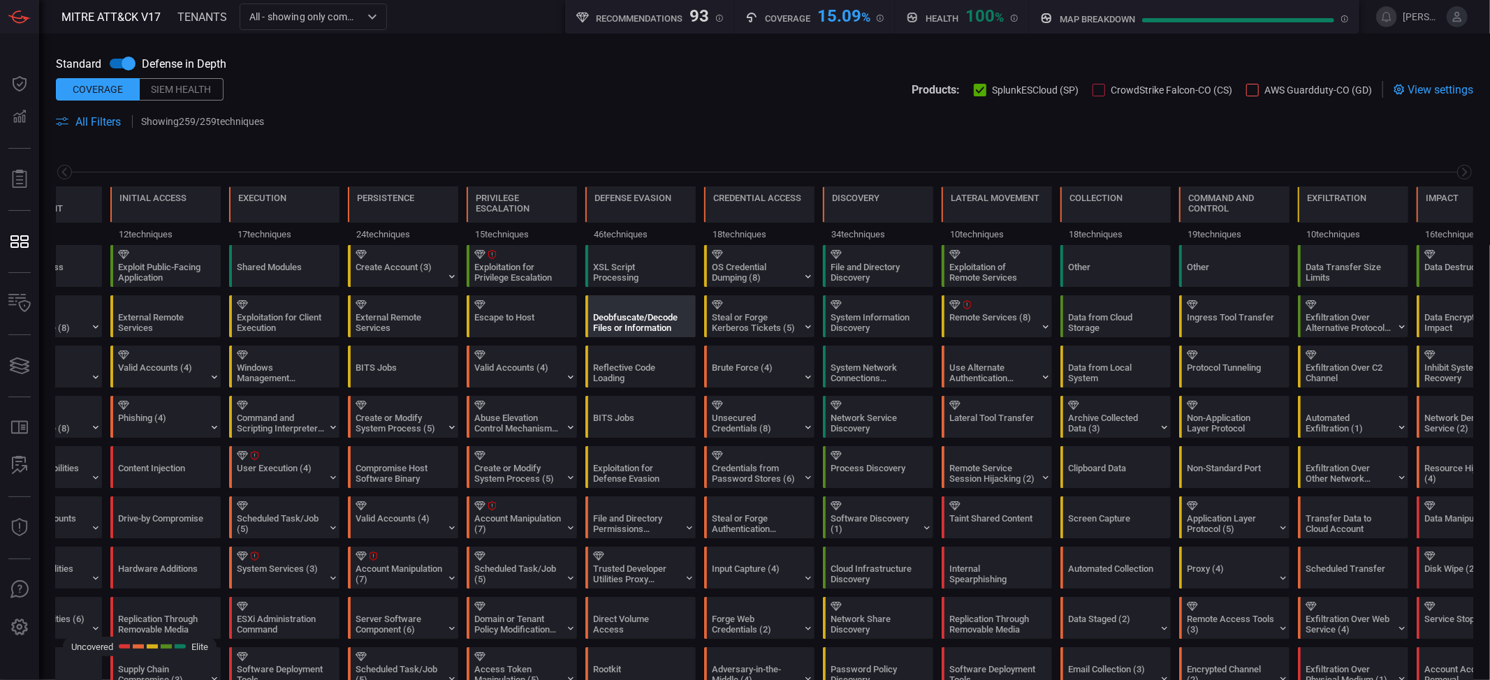
click at [622, 321] on div "Deobfuscate/Decode Files or Information" at bounding box center [636, 322] width 87 height 21
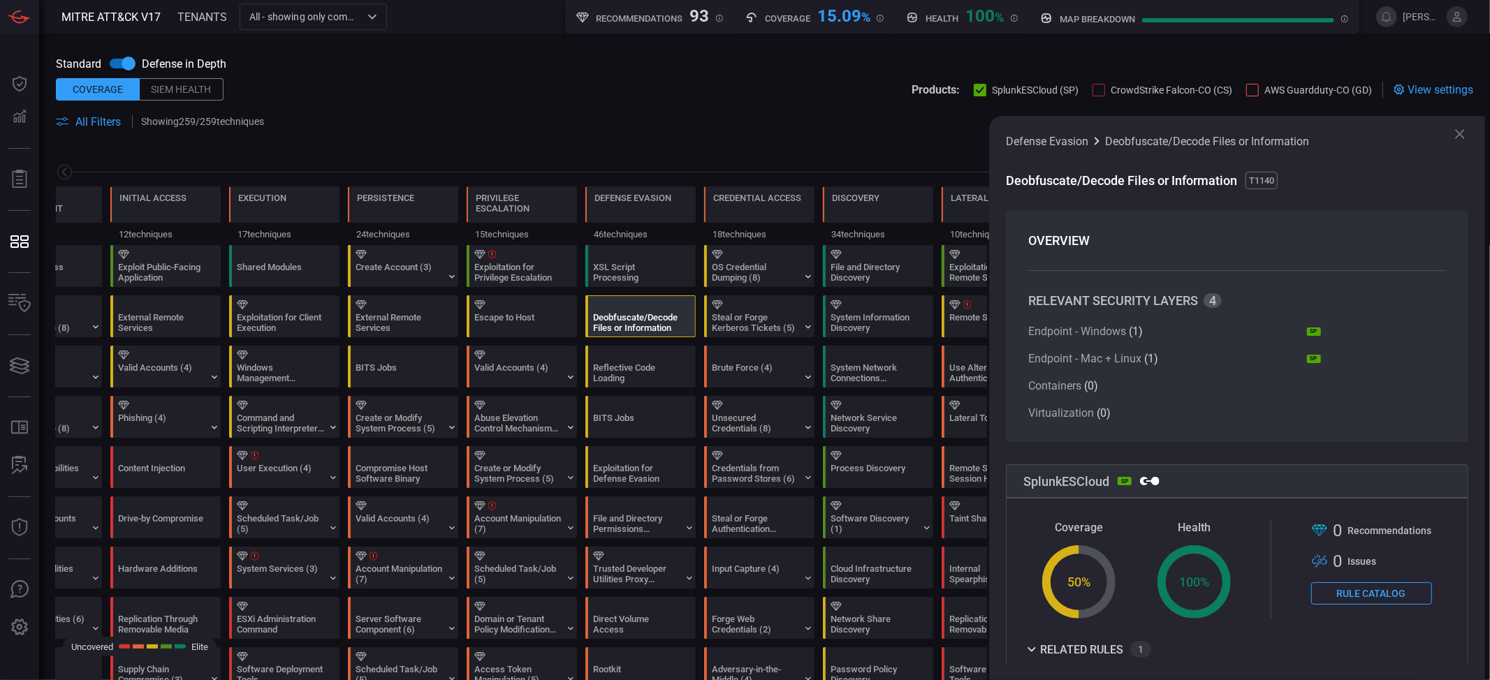
click at [432, 104] on span at bounding box center [764, 105] width 1417 height 15
click at [1117, 134] on icon at bounding box center [1460, 134] width 17 height 17
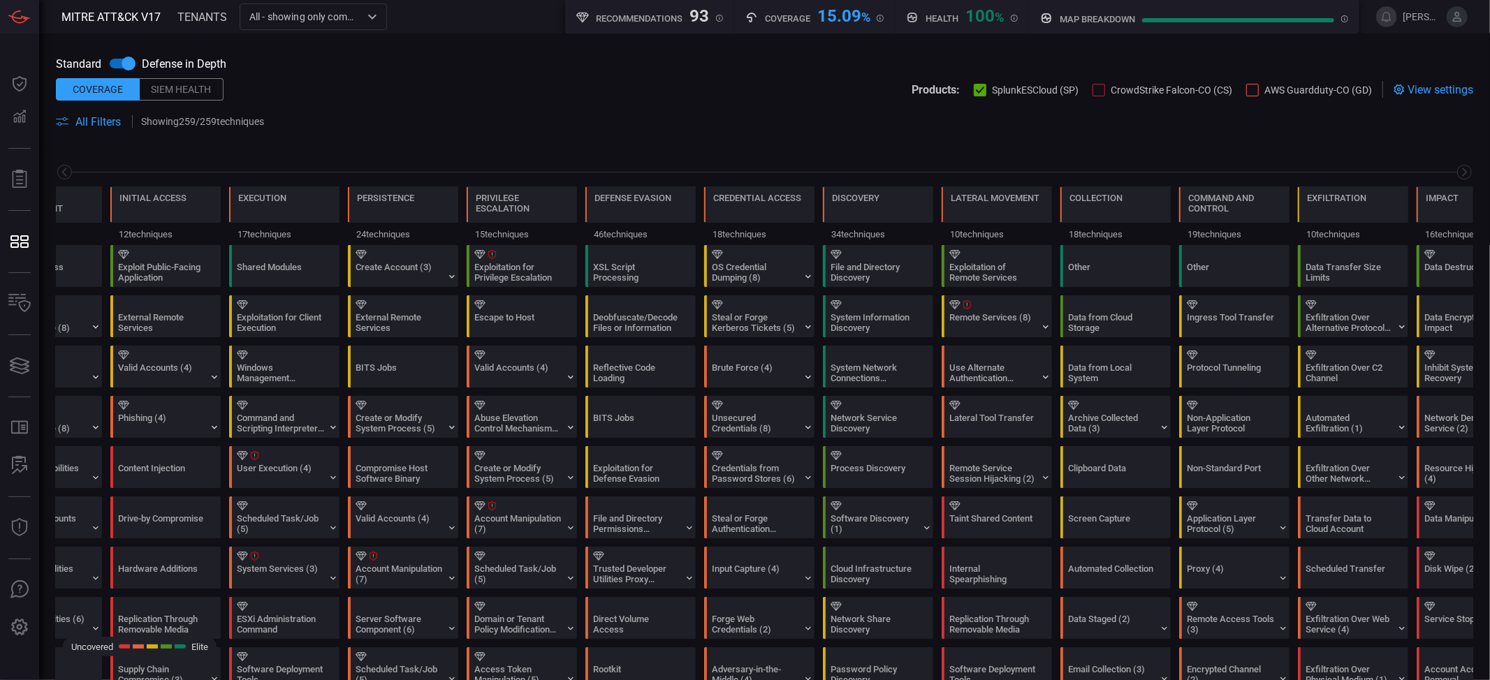
click at [107, 118] on span "All Filters" at bounding box center [97, 121] width 45 height 13
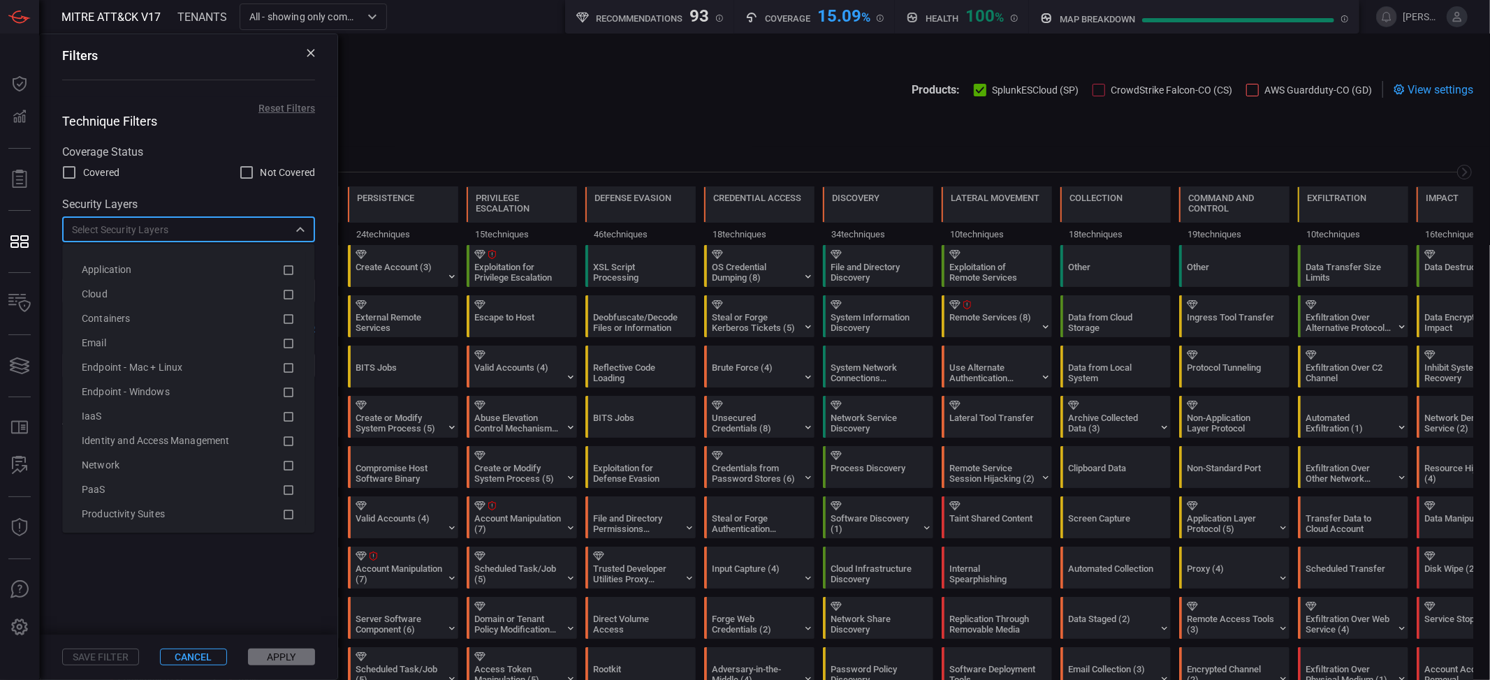
click at [172, 228] on input "text" at bounding box center [176, 229] width 221 height 17
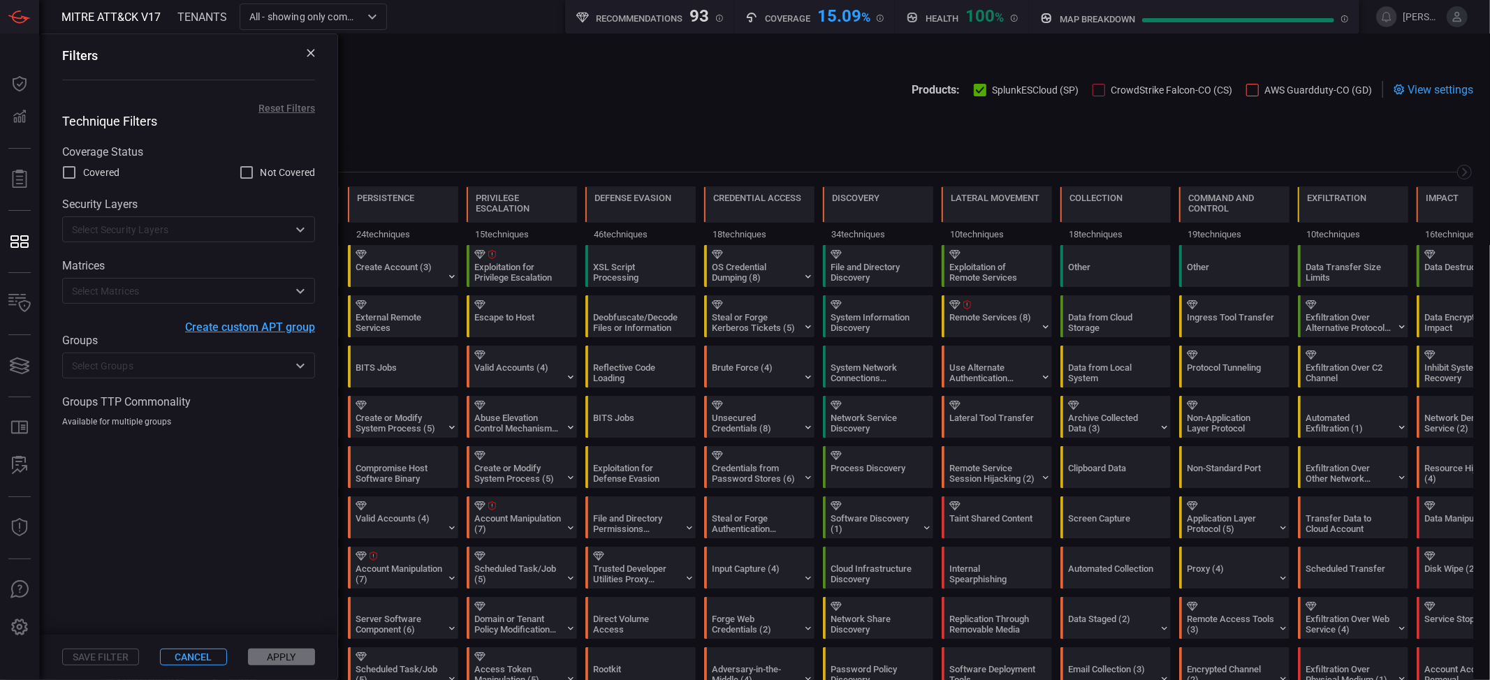
click at [236, 211] on label "Security Layers" at bounding box center [188, 204] width 253 height 13
click at [105, 351] on div "Groups ​" at bounding box center [188, 356] width 253 height 45
click at [115, 364] on input "text" at bounding box center [176, 365] width 221 height 17
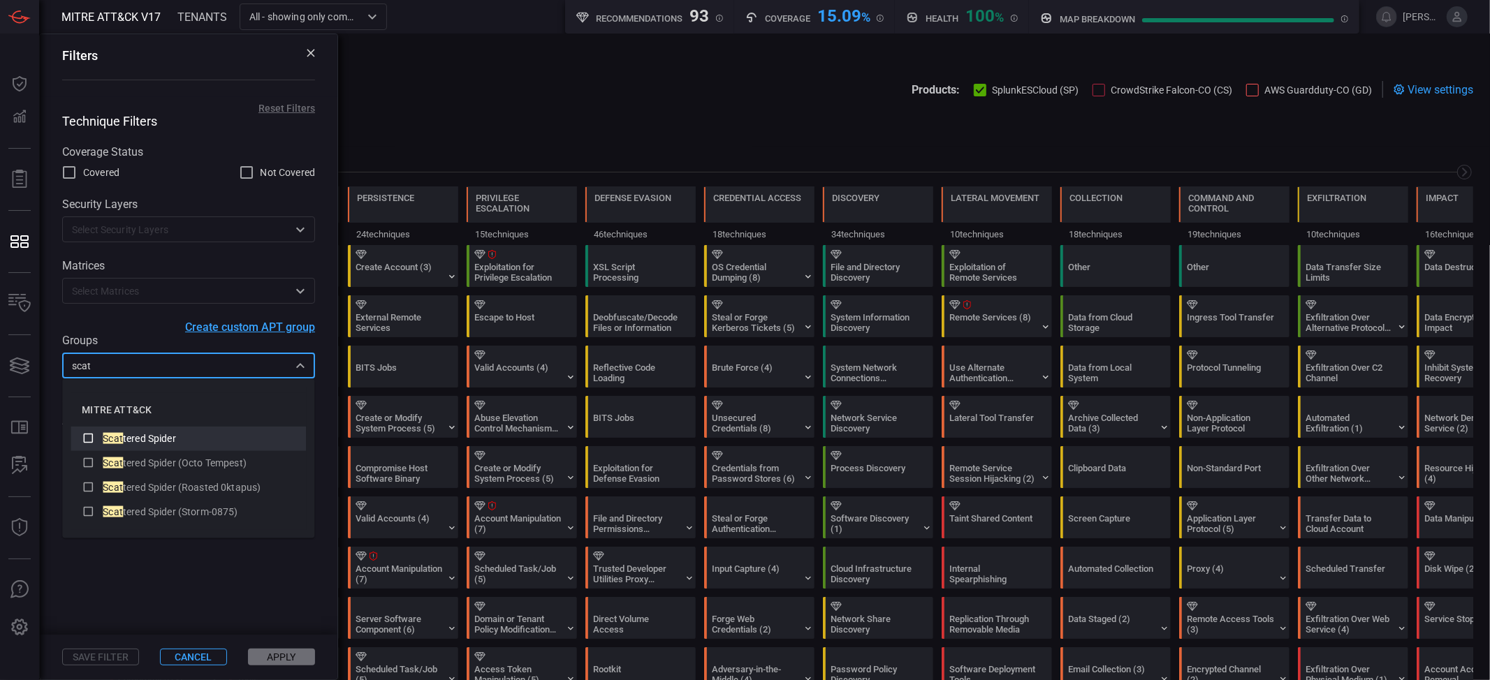
click at [90, 430] on icon at bounding box center [88, 438] width 13 height 17
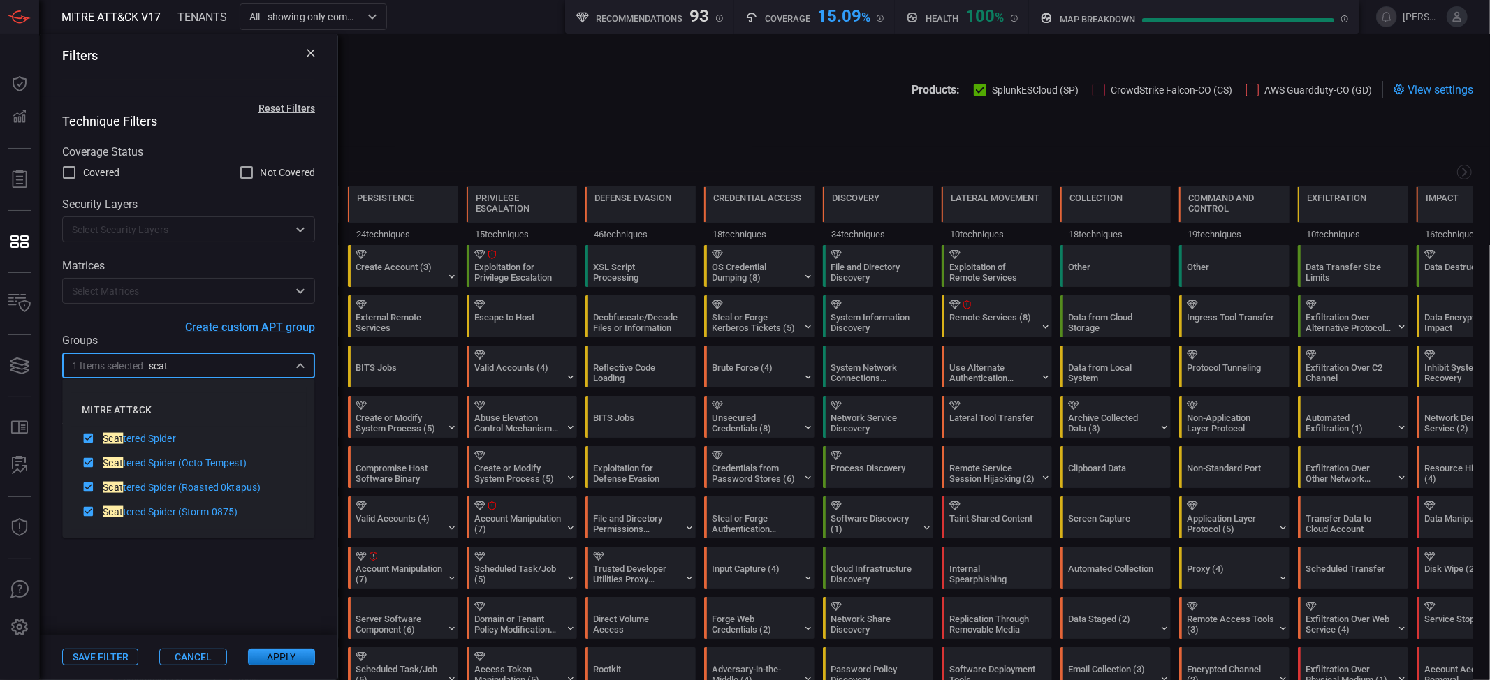
type input "scat"
click at [293, 510] on button "Apply" at bounding box center [281, 657] width 67 height 17
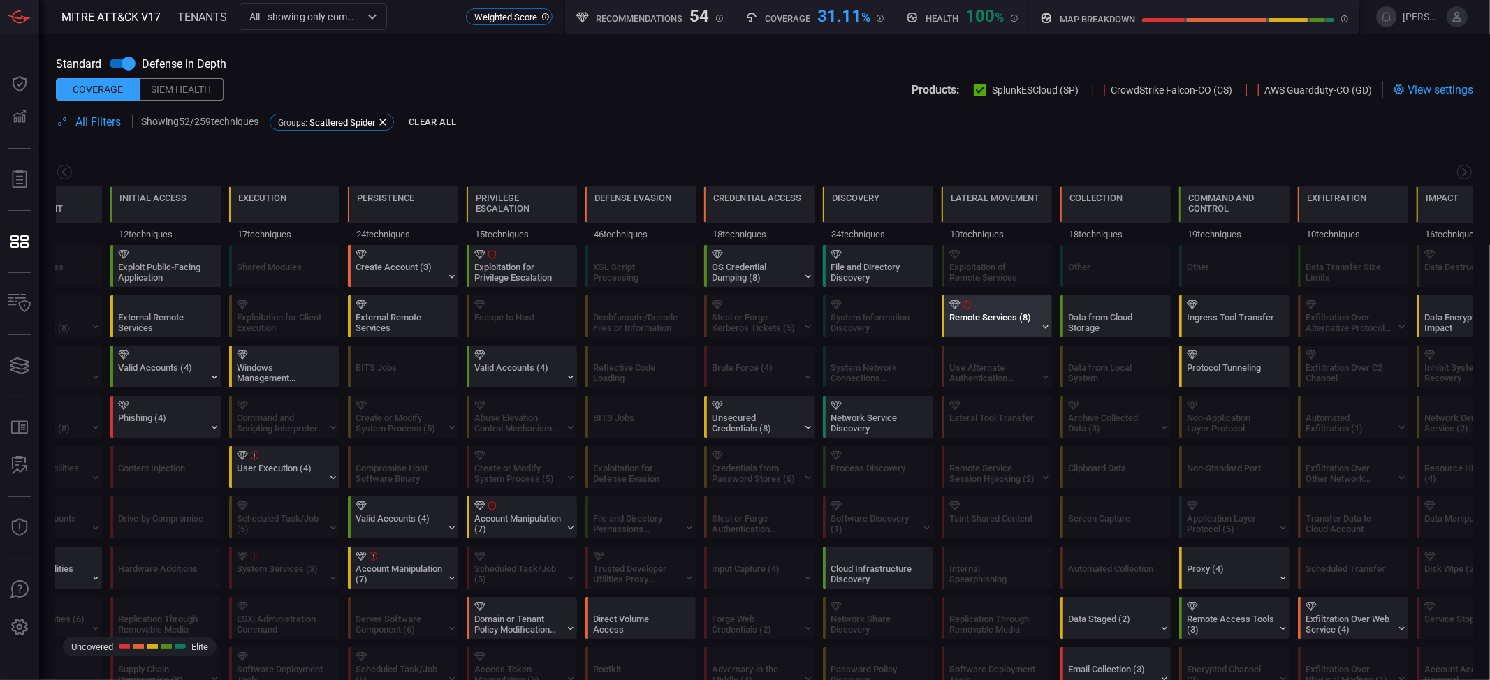
click at [1020, 310] on div "Remote Services (8)" at bounding box center [1000, 316] width 110 height 41
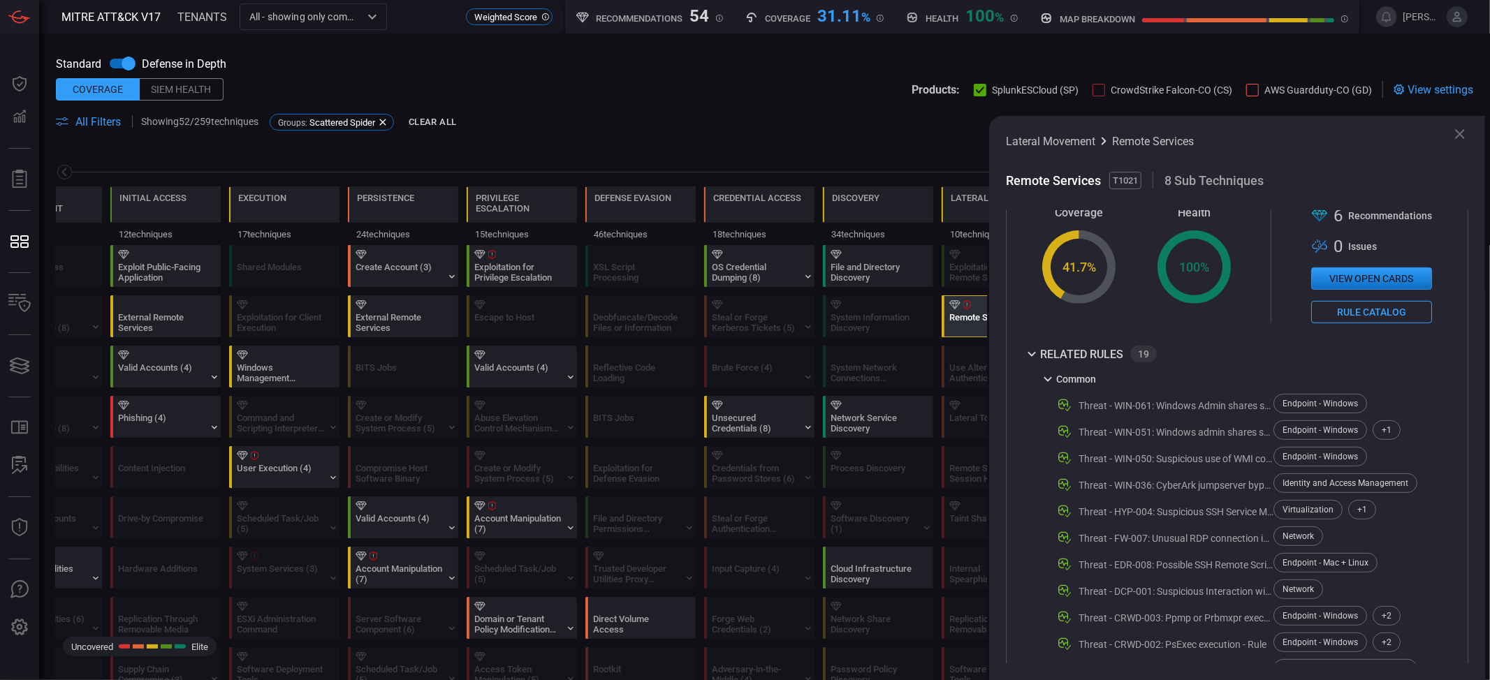
scroll to position [46, 0]
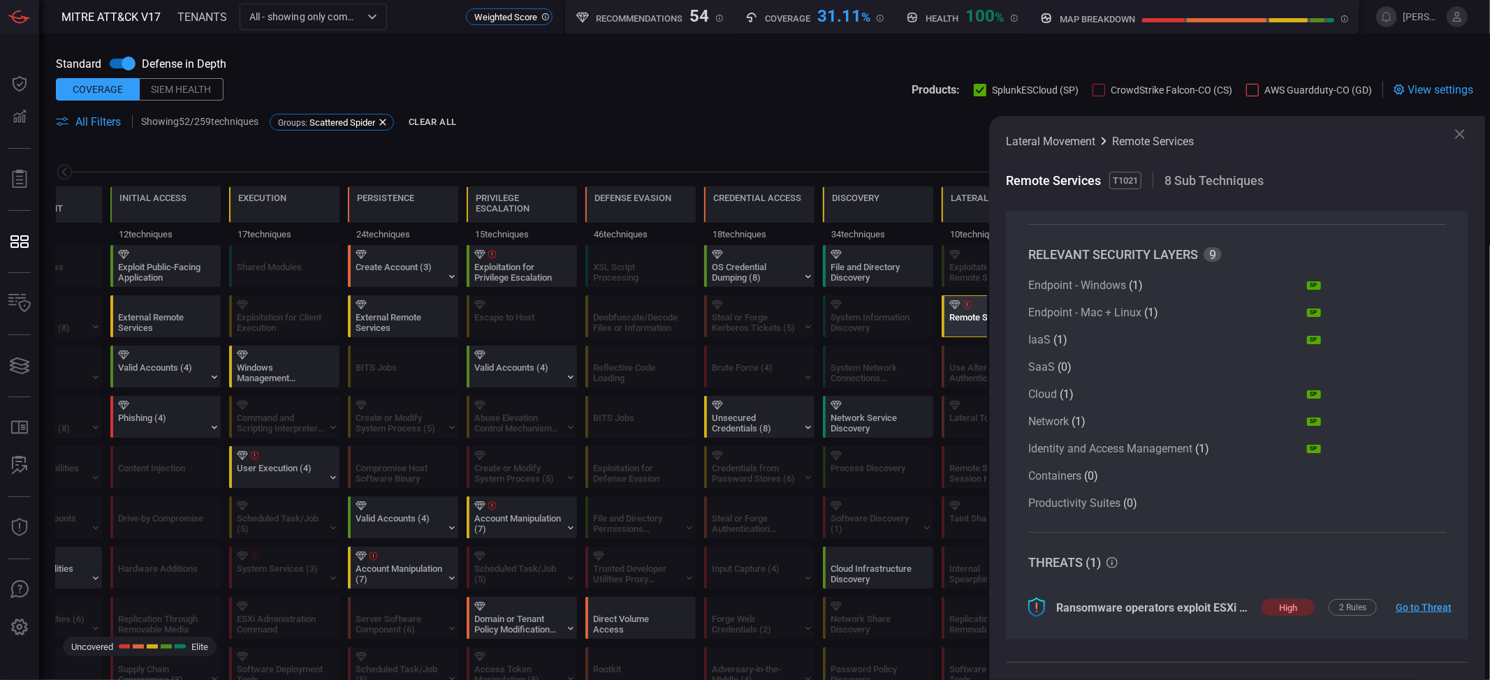
click at [671, 129] on span at bounding box center [967, 121] width 1014 height 17
click at [785, 152] on div "Reconnaissance 11 techniques Resource Development 9 techniques Initial Access 1…" at bounding box center [764, 196] width 1451 height 98
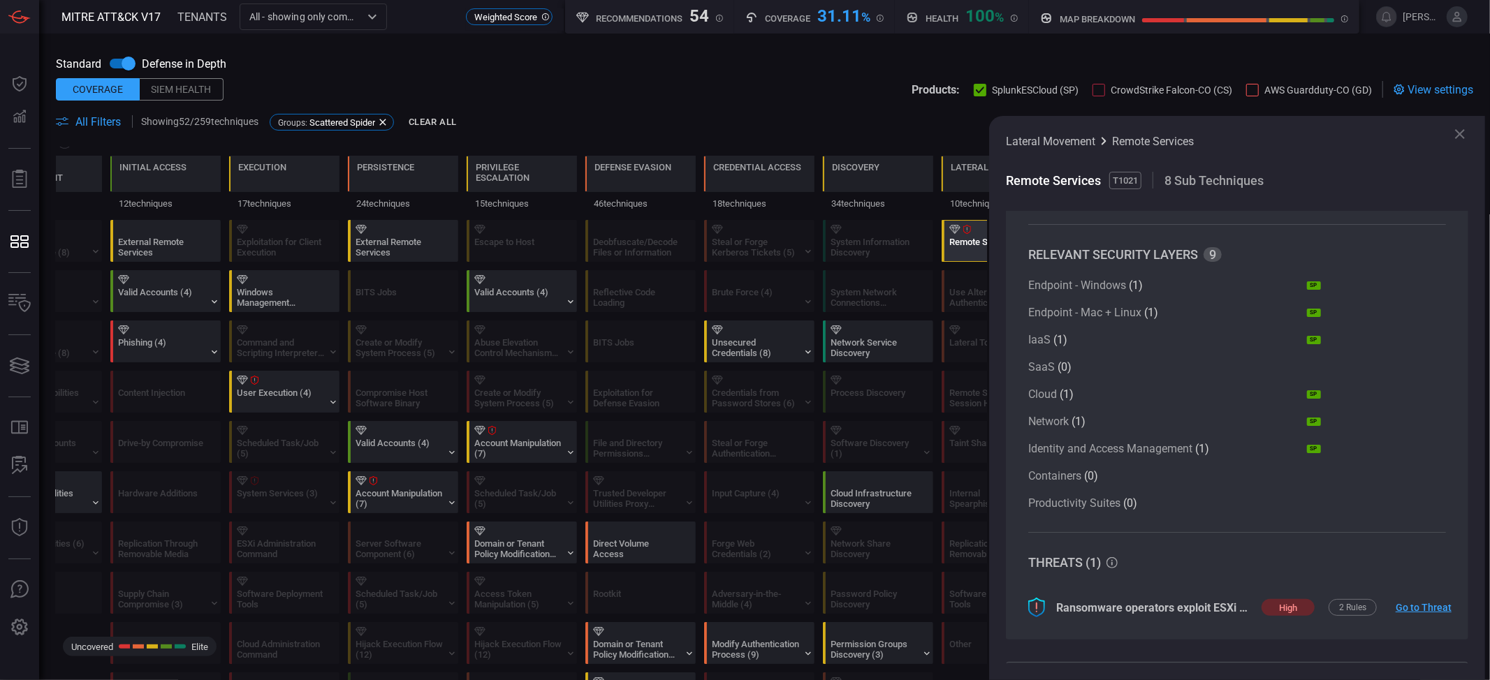
scroll to position [186, 0]
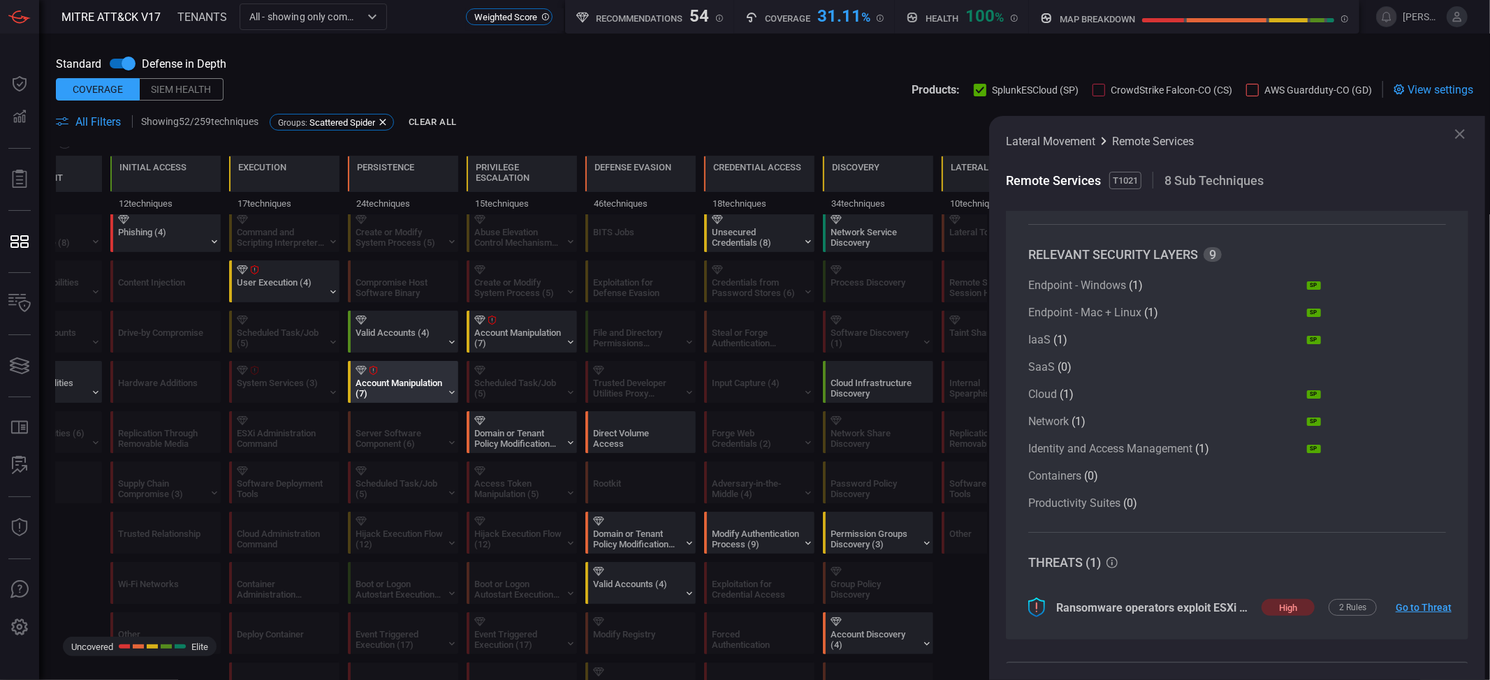
click at [411, 379] on div "Account Manipulation (7)" at bounding box center [406, 382] width 110 height 41
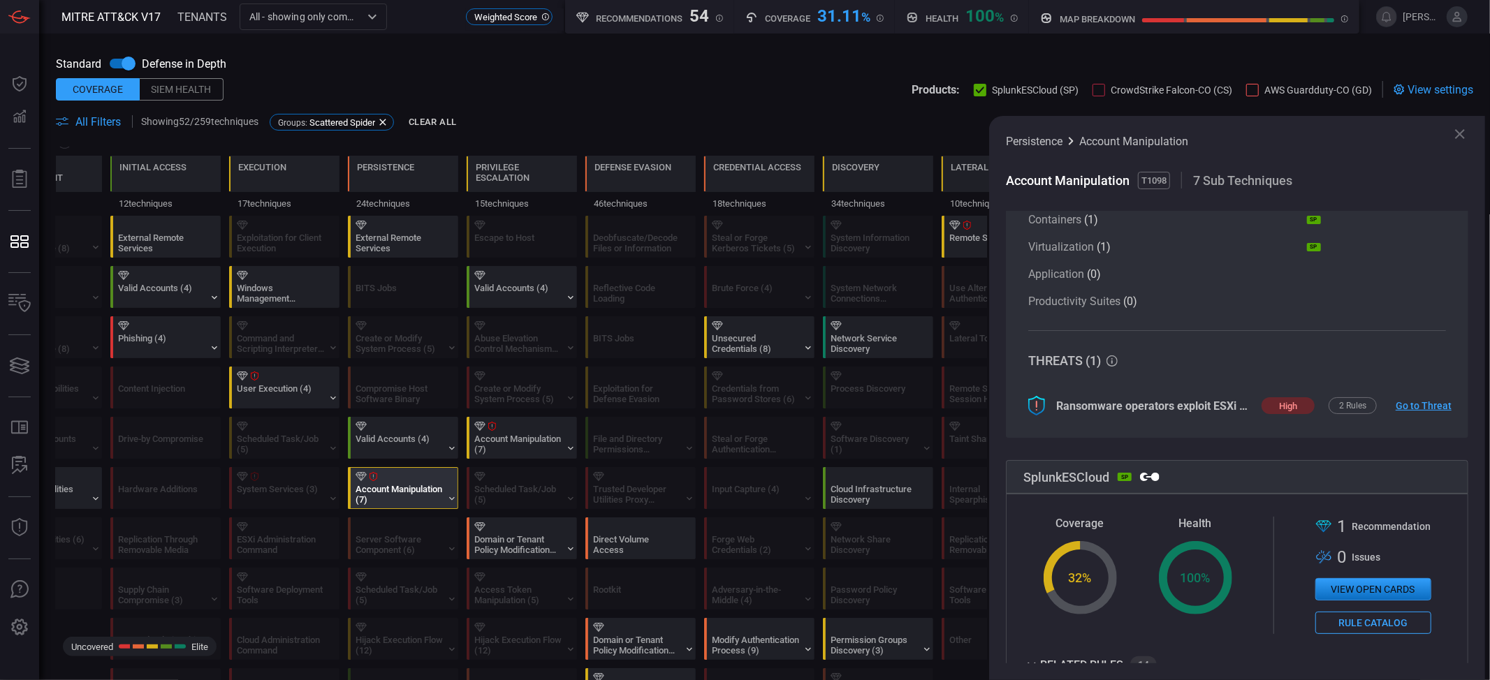
scroll to position [70, 0]
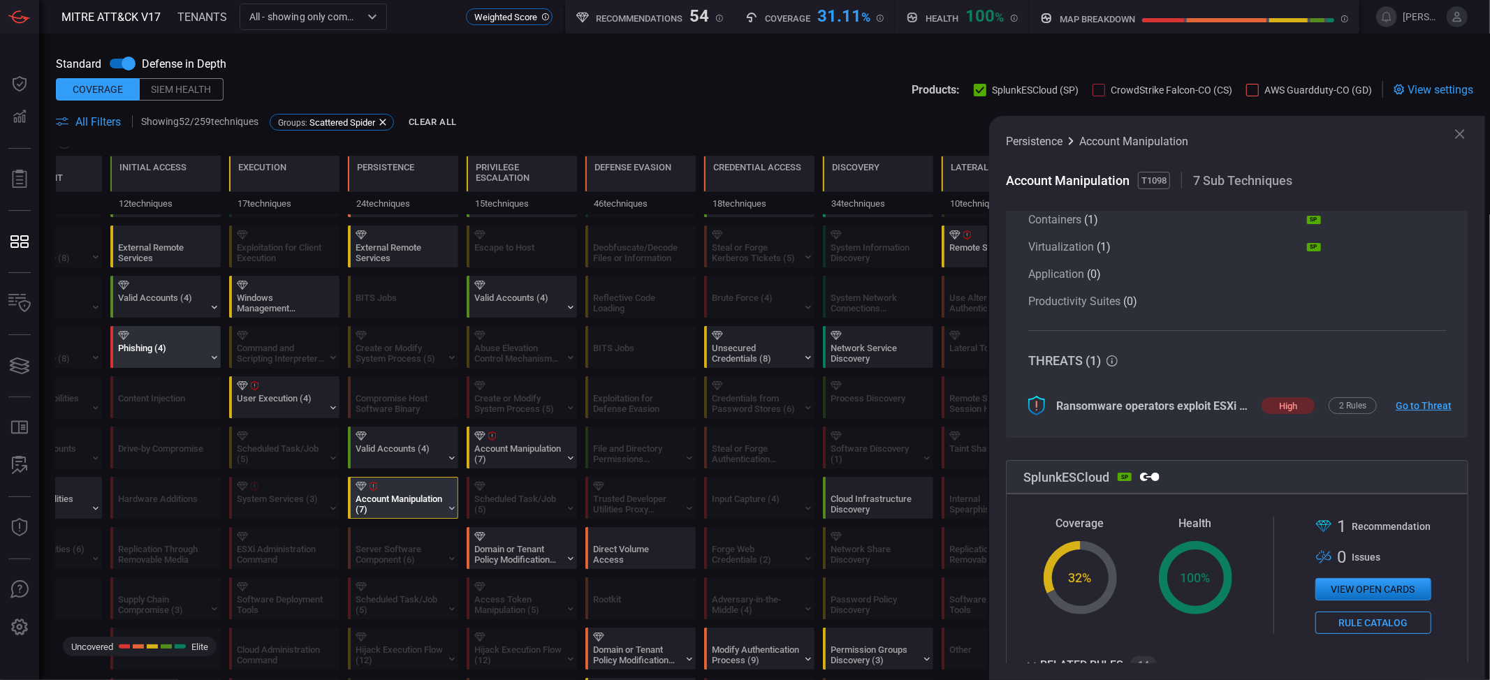
click at [149, 361] on div "Phishing (4)" at bounding box center [161, 353] width 87 height 21
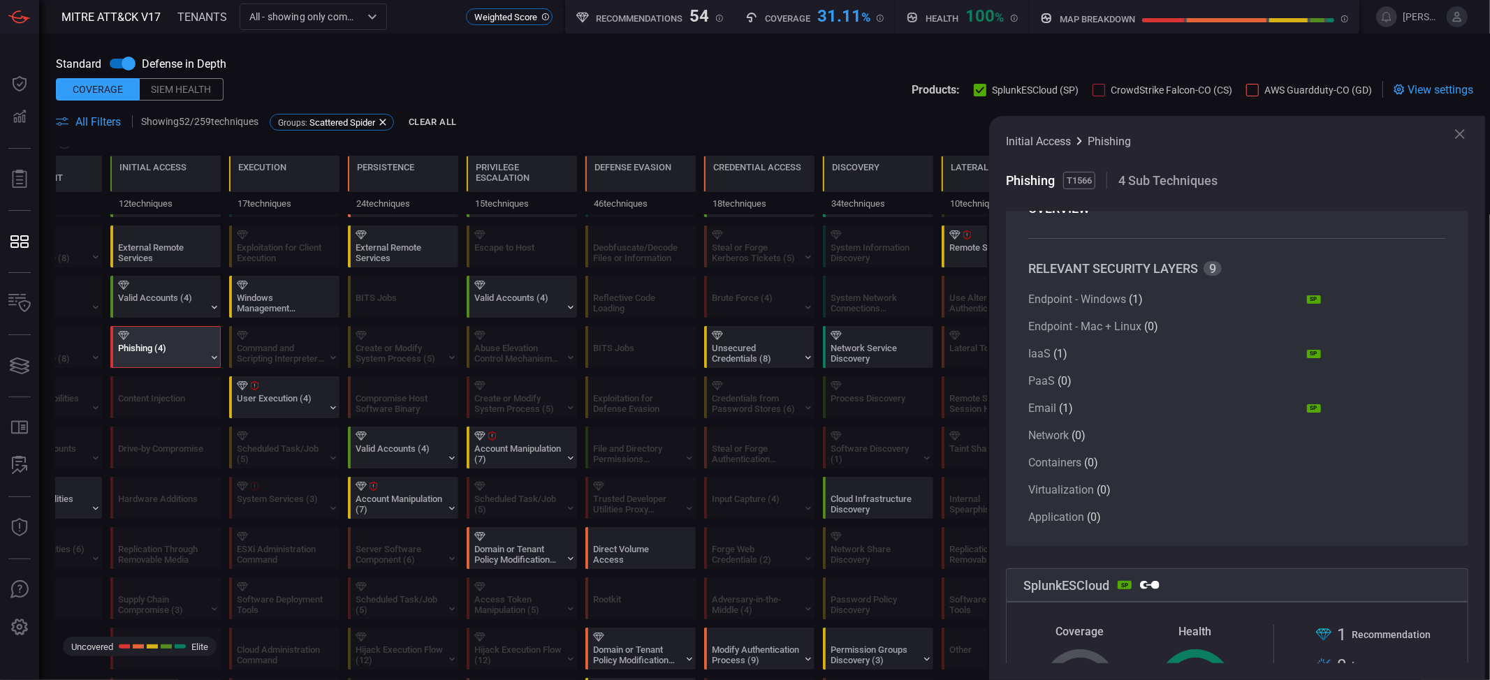
scroll to position [0, 0]
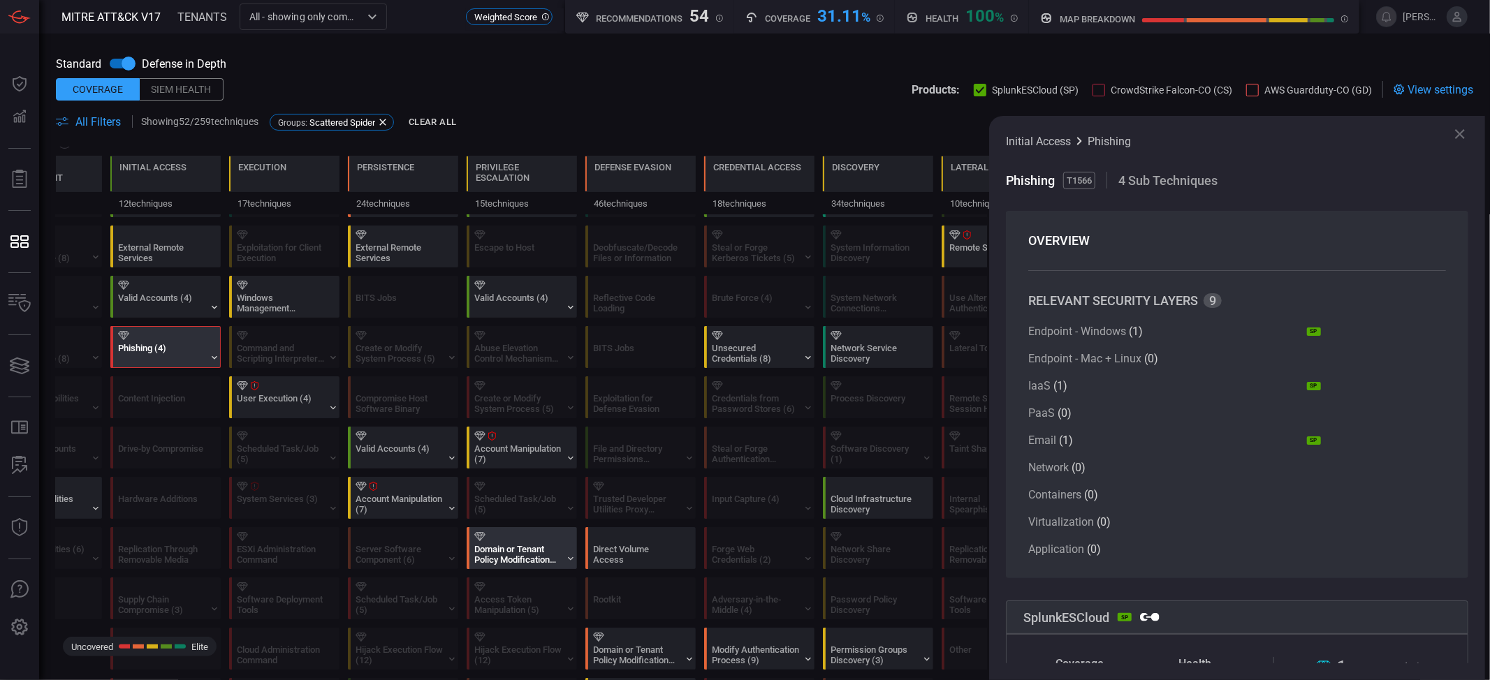
click at [492, 510] on div at bounding box center [524, 536] width 101 height 9
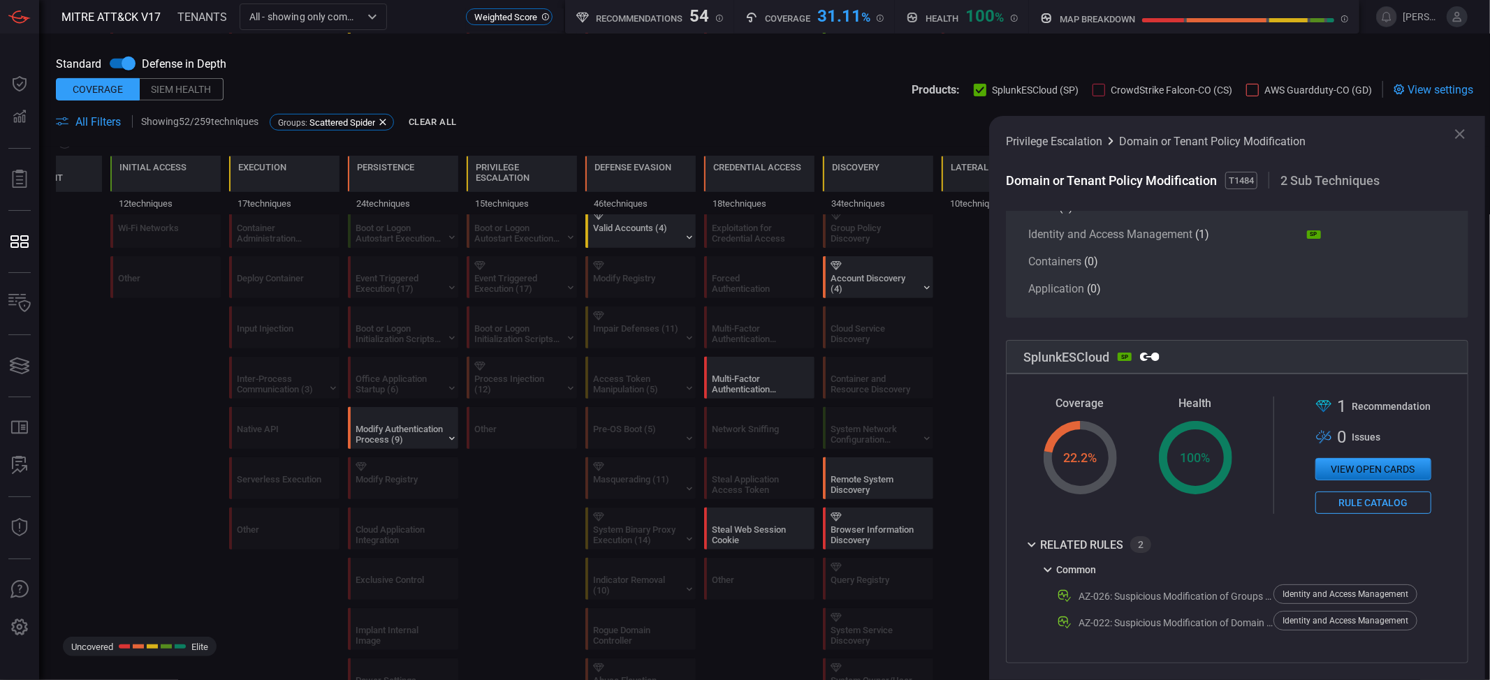
scroll to position [559, 0]
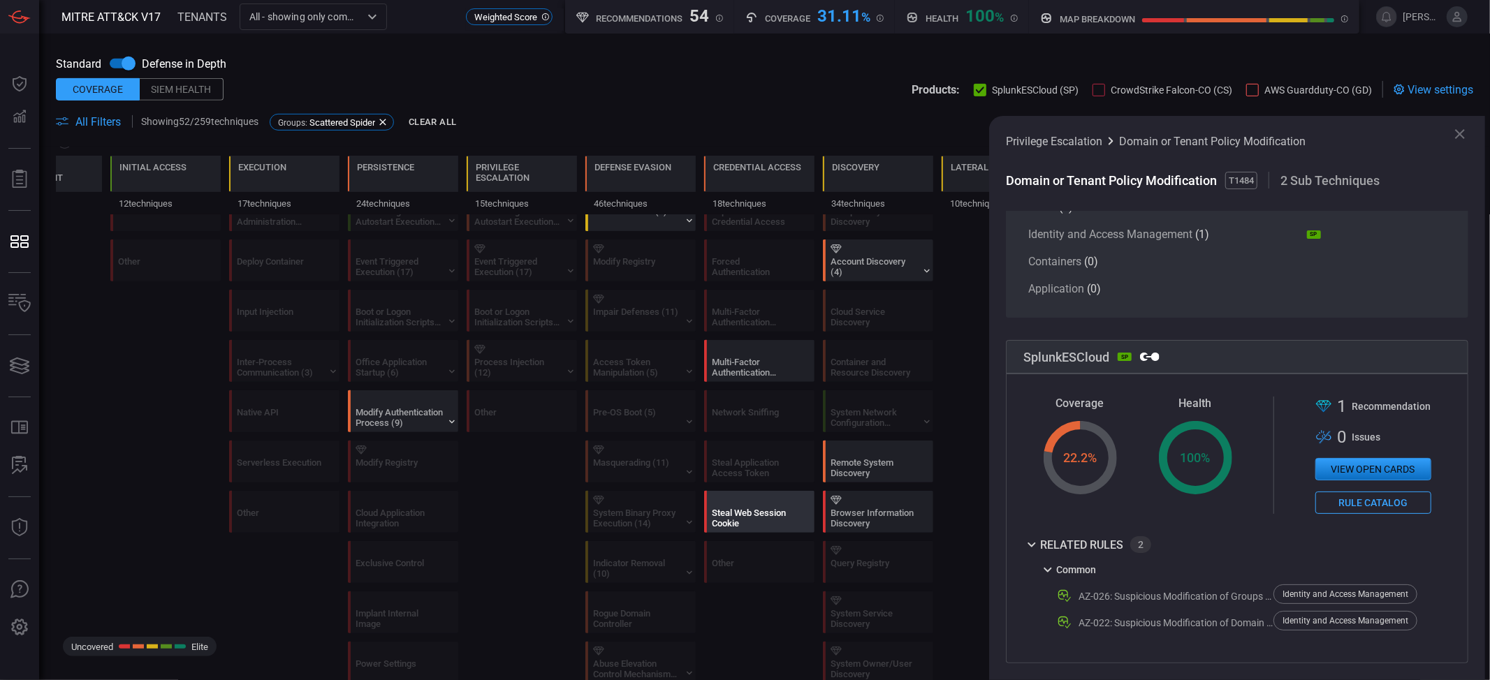
click at [733, 510] on div "Steal Web Session Cookie" at bounding box center [755, 518] width 87 height 21
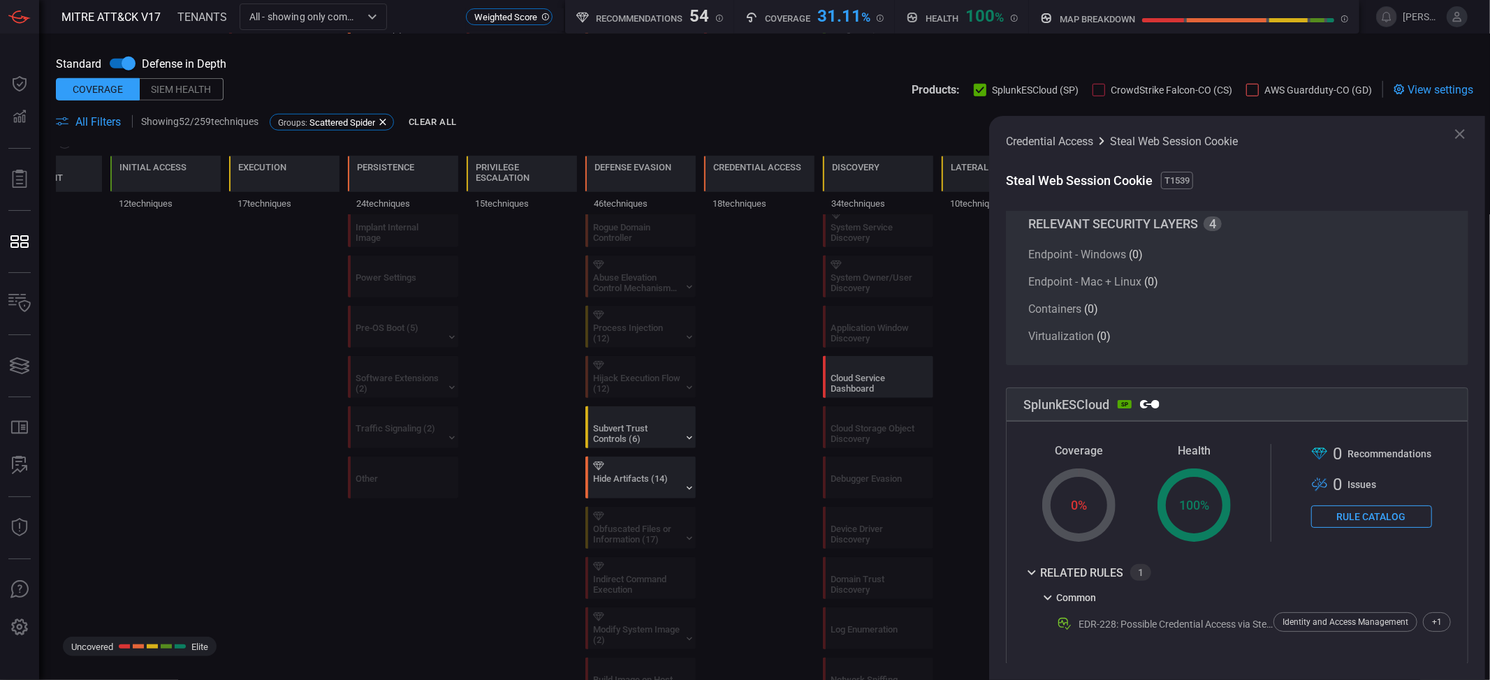
scroll to position [954, 0]
